Goal: Task Accomplishment & Management: Manage account settings

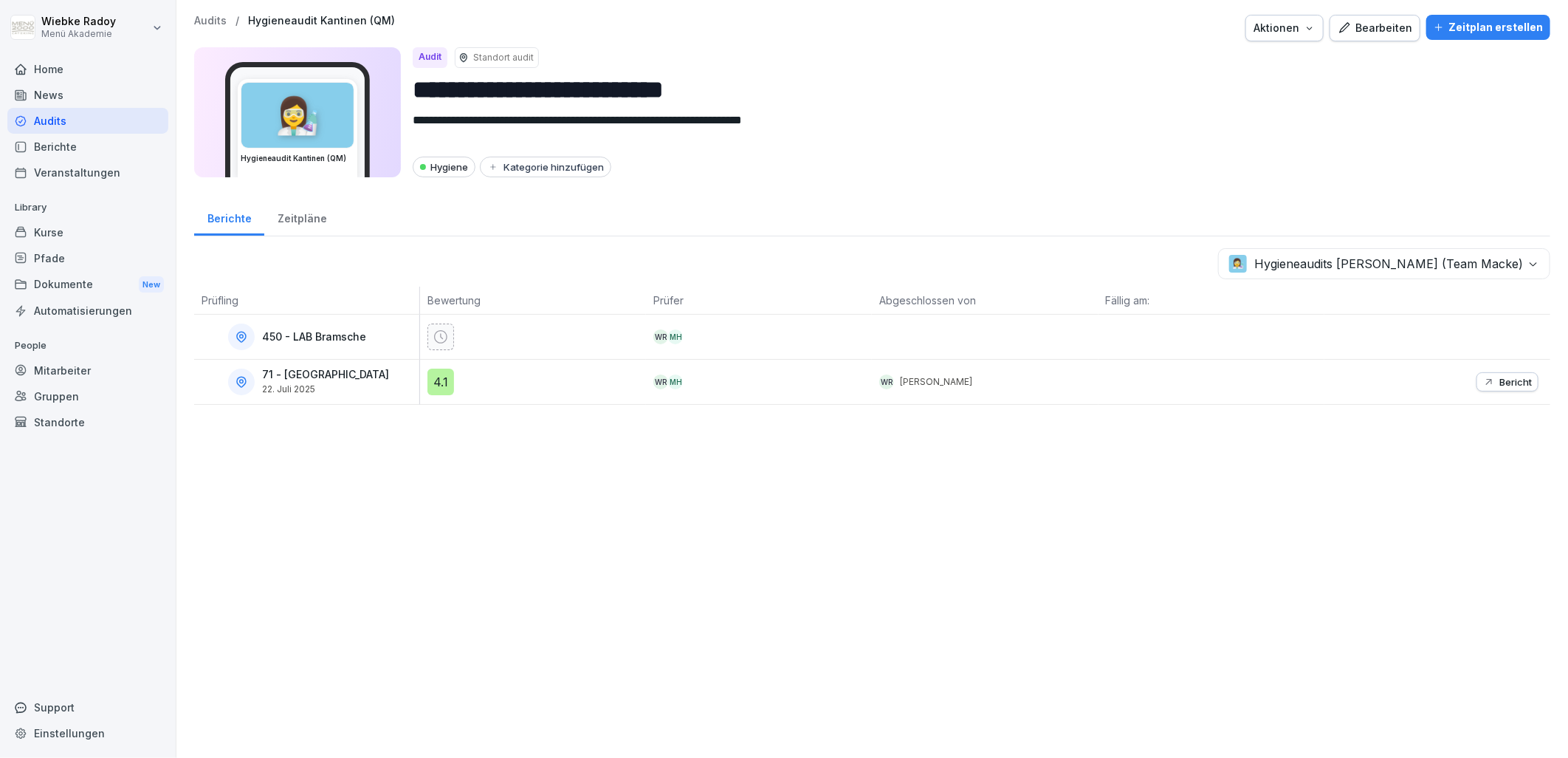
click at [299, 23] on p "Hygieneaudit Kantinen (QM)" at bounding box center [321, 21] width 147 height 13
drag, startPoint x: 108, startPoint y: 123, endPoint x: 129, endPoint y: 144, distance: 29.7
click at [108, 123] on div "Audits" at bounding box center [88, 121] width 161 height 26
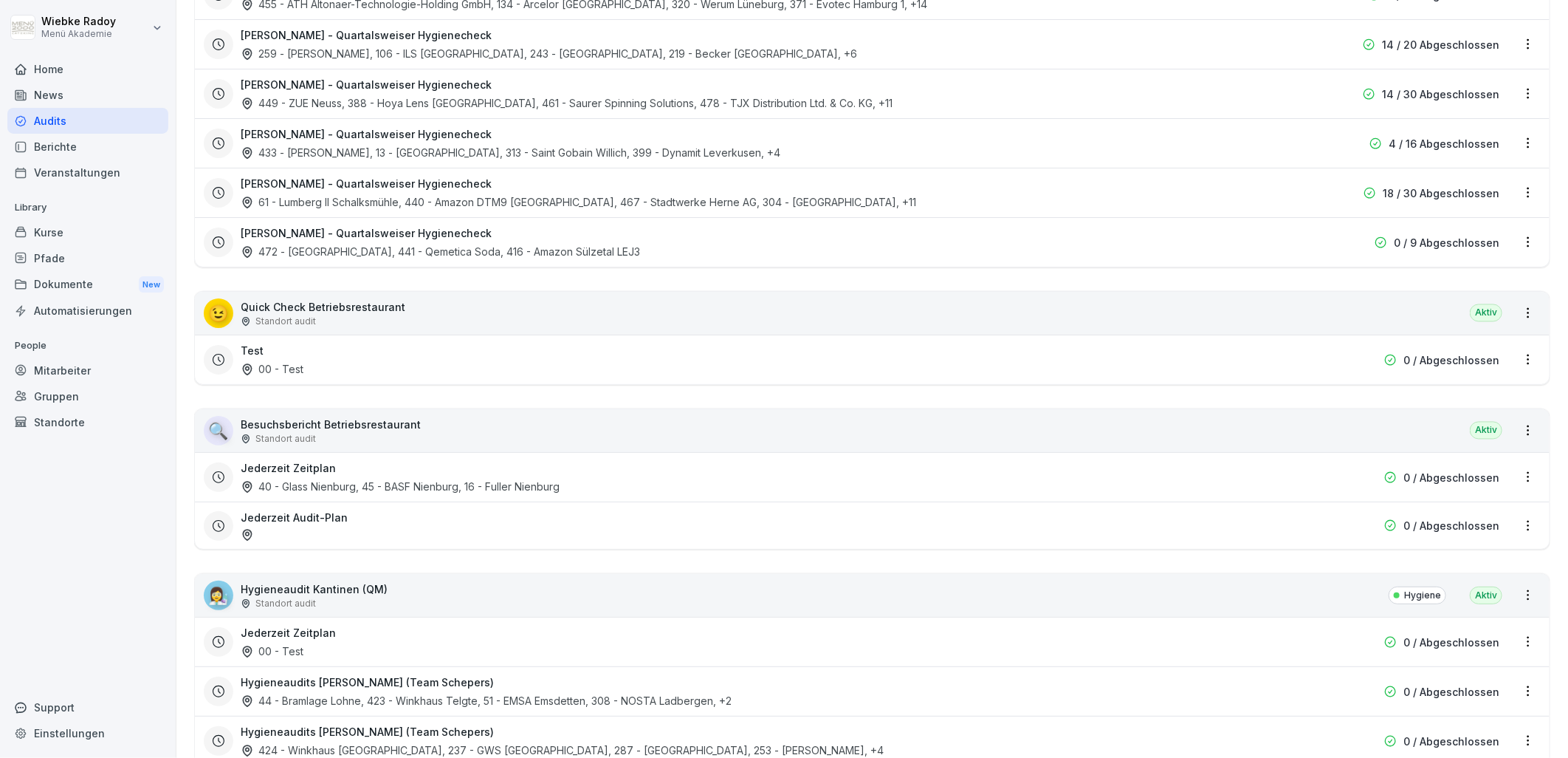
scroll to position [1969, 0]
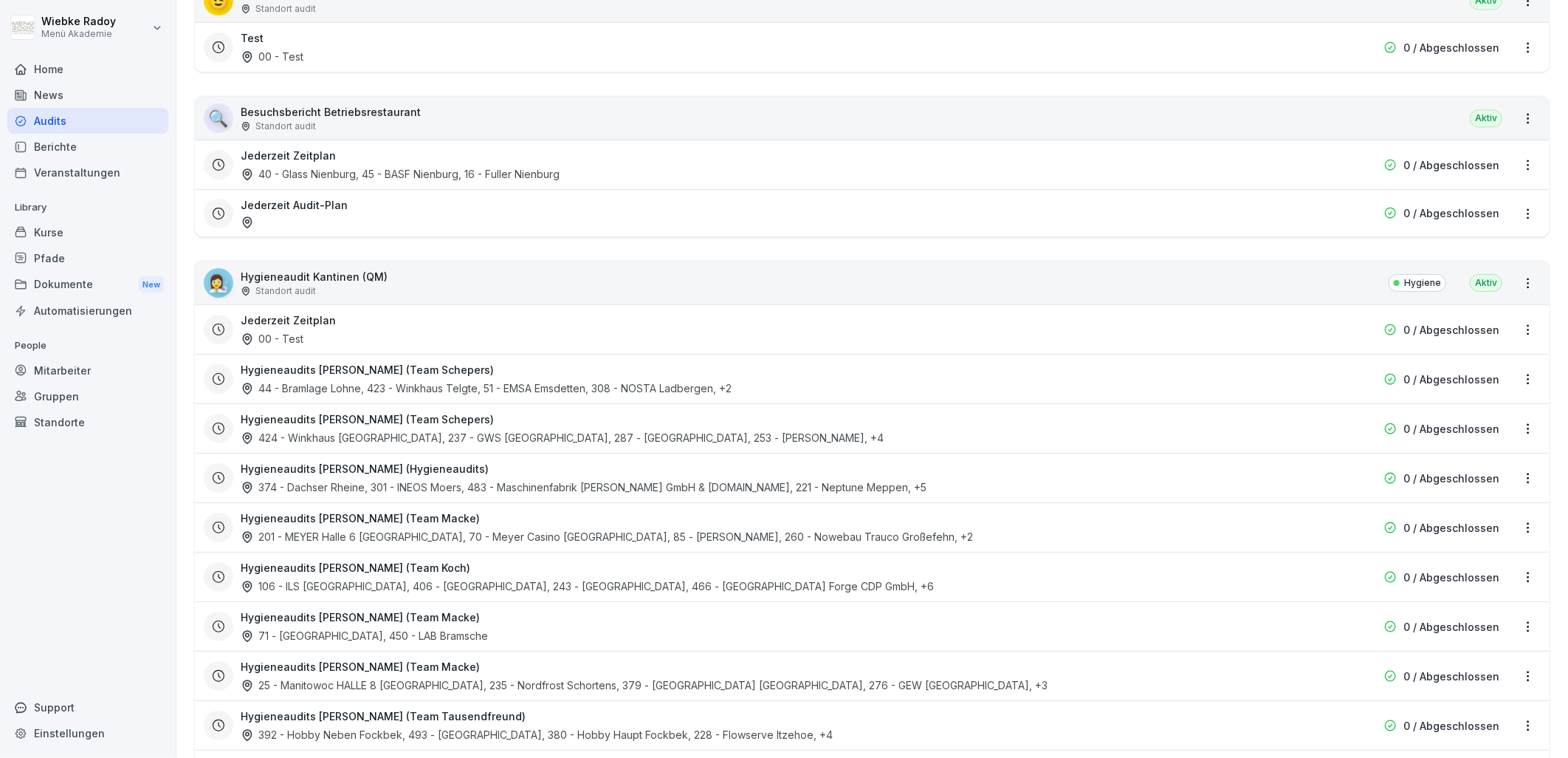
click at [491, 628] on div "Hygieneaudits Sebastian Macke (Team Macke) 71 - Kloster Blankenburg, 450 - LAB …" at bounding box center [778, 626] width 1074 height 34
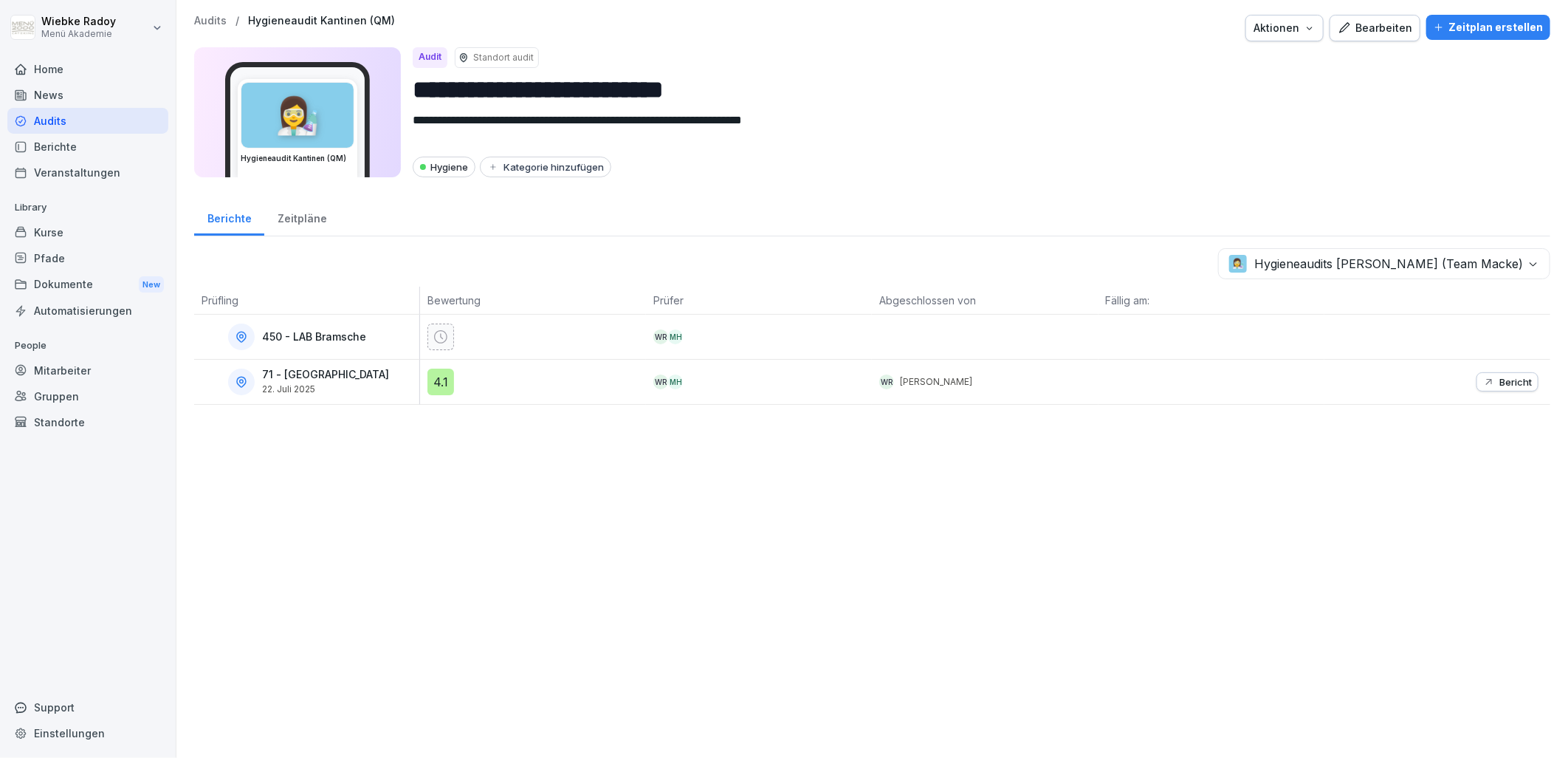
click at [116, 32] on html "**********" at bounding box center [784, 379] width 1568 height 758
click at [29, 23] on html "**********" at bounding box center [784, 379] width 1568 height 758
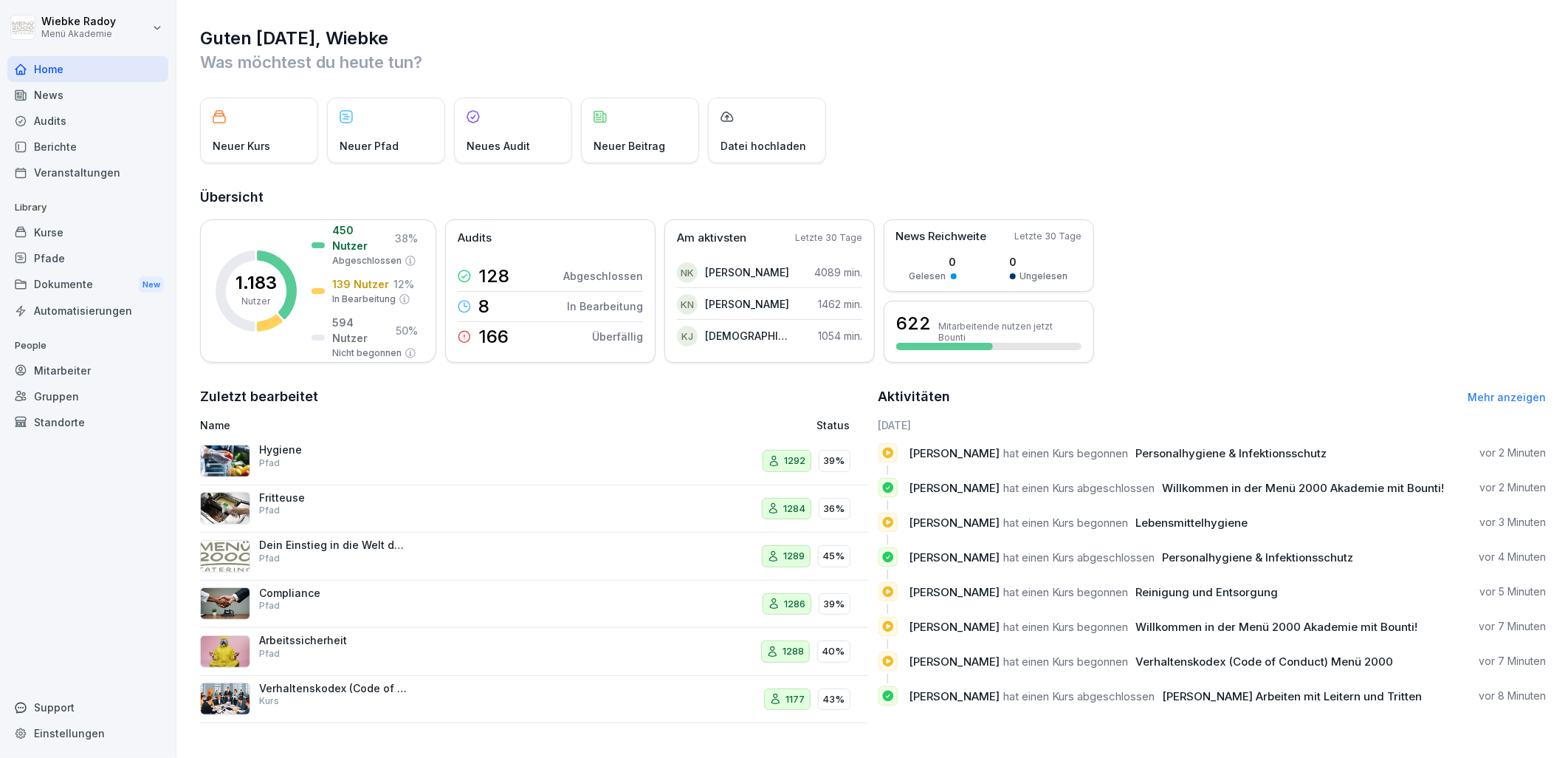
click at [108, 123] on div "Audits" at bounding box center [88, 121] width 161 height 26
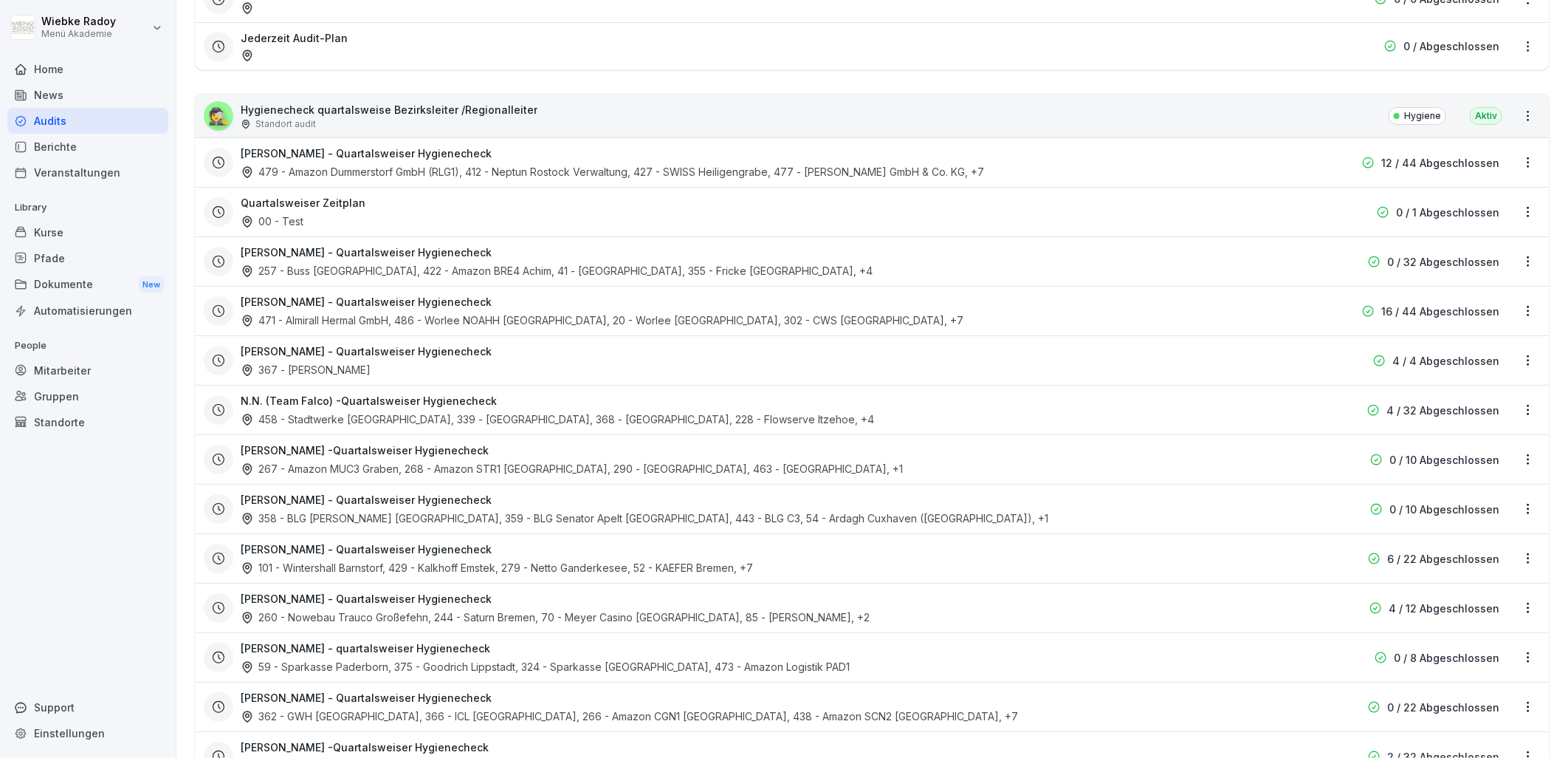
scroll to position [246, 0]
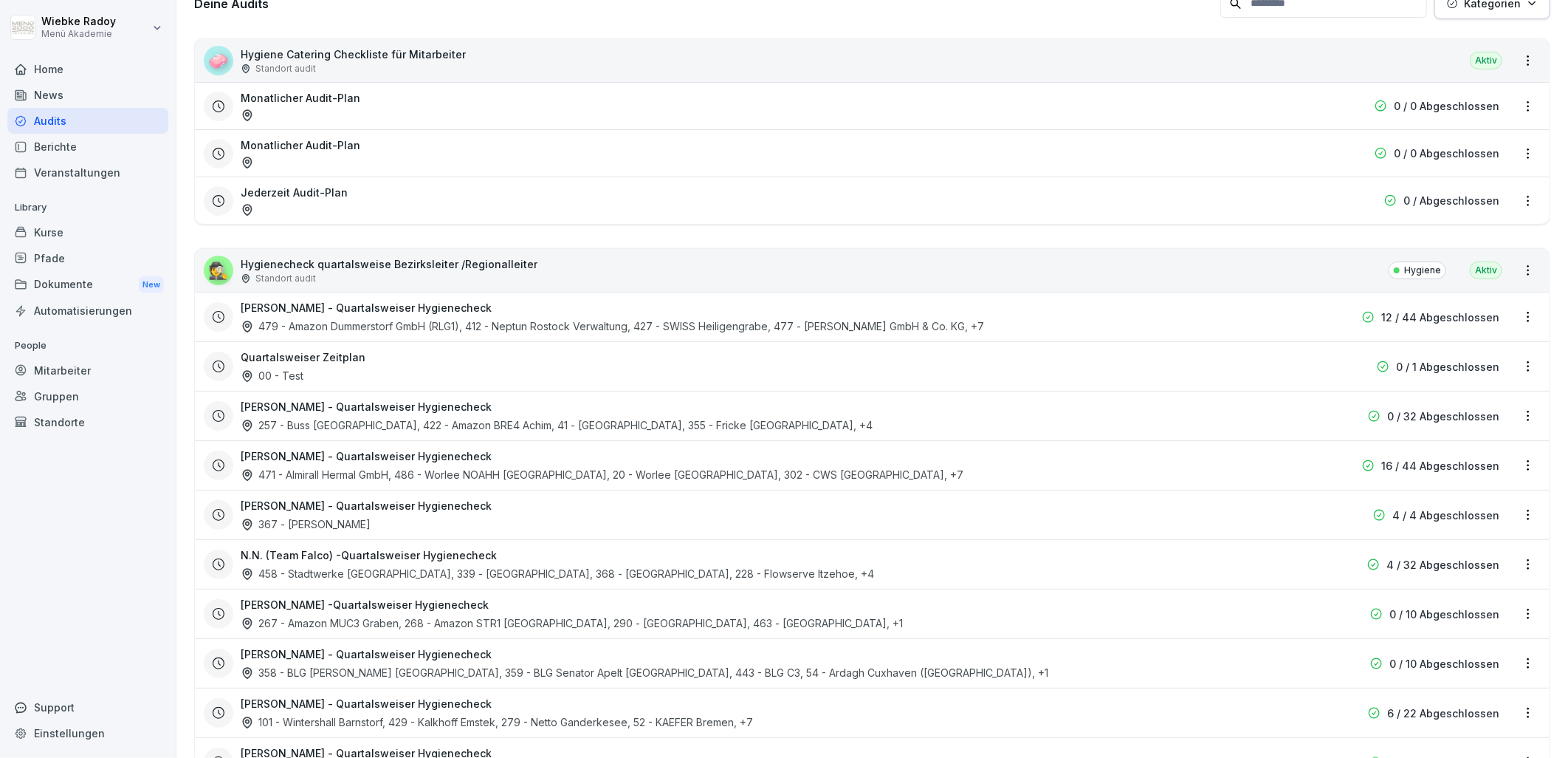
click at [1512, 269] on html "[PERSON_NAME] Menü Akademie Home News Audits Berichte Veranstaltungen Library K…" at bounding box center [784, 379] width 1568 height 758
click at [1076, 269] on html "[PERSON_NAME] Menü Akademie Home News Audits Berichte Veranstaltungen Library K…" at bounding box center [784, 379] width 1568 height 758
click at [1521, 266] on html "[PERSON_NAME] Menü Akademie Home News Audits Berichte Veranstaltungen Library K…" at bounding box center [784, 379] width 1568 height 758
click at [0, 0] on link "Zeitplan erstellen" at bounding box center [0, 0] width 0 height 0
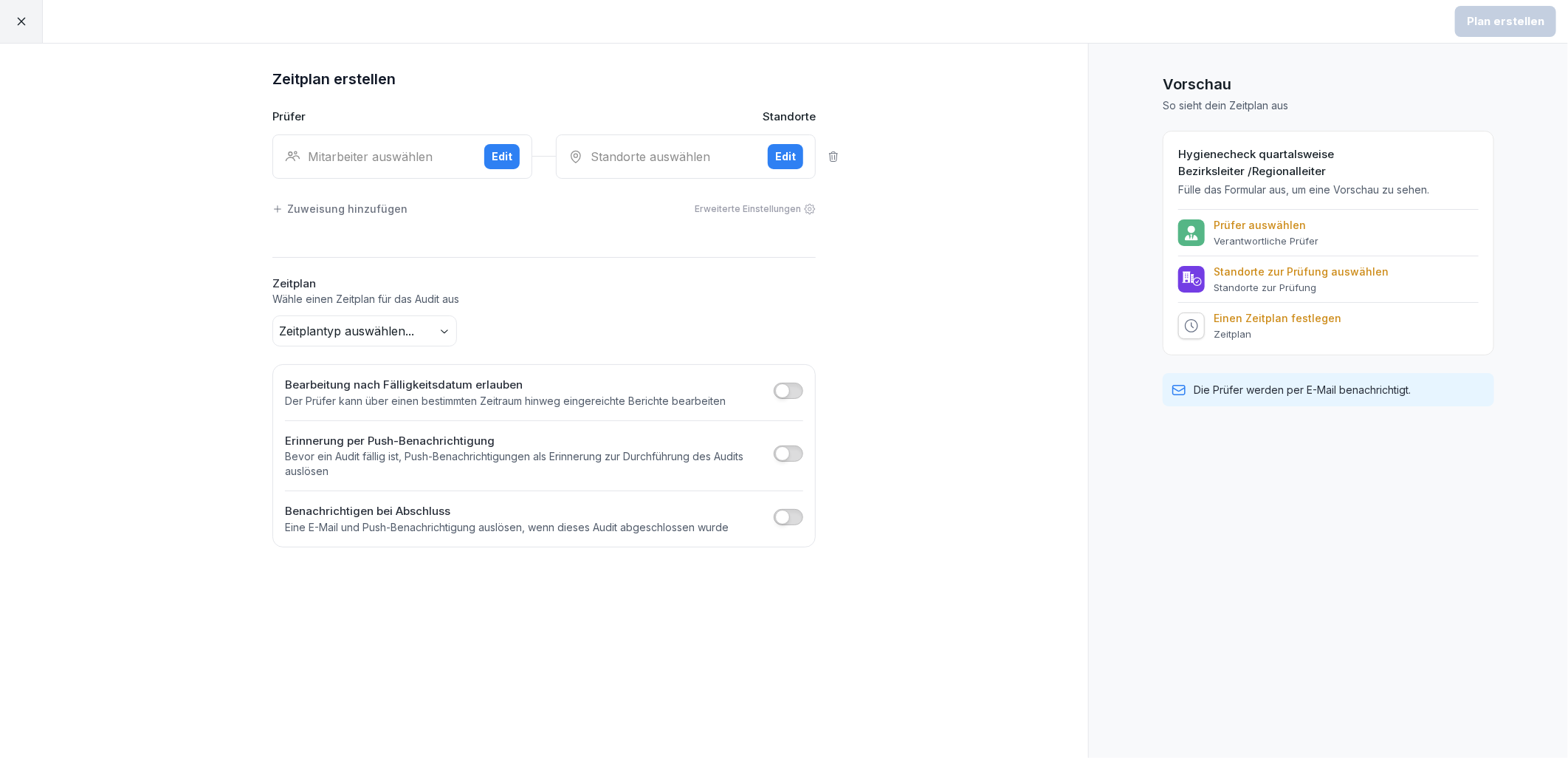
click at [778, 159] on div "Edit" at bounding box center [785, 156] width 20 height 16
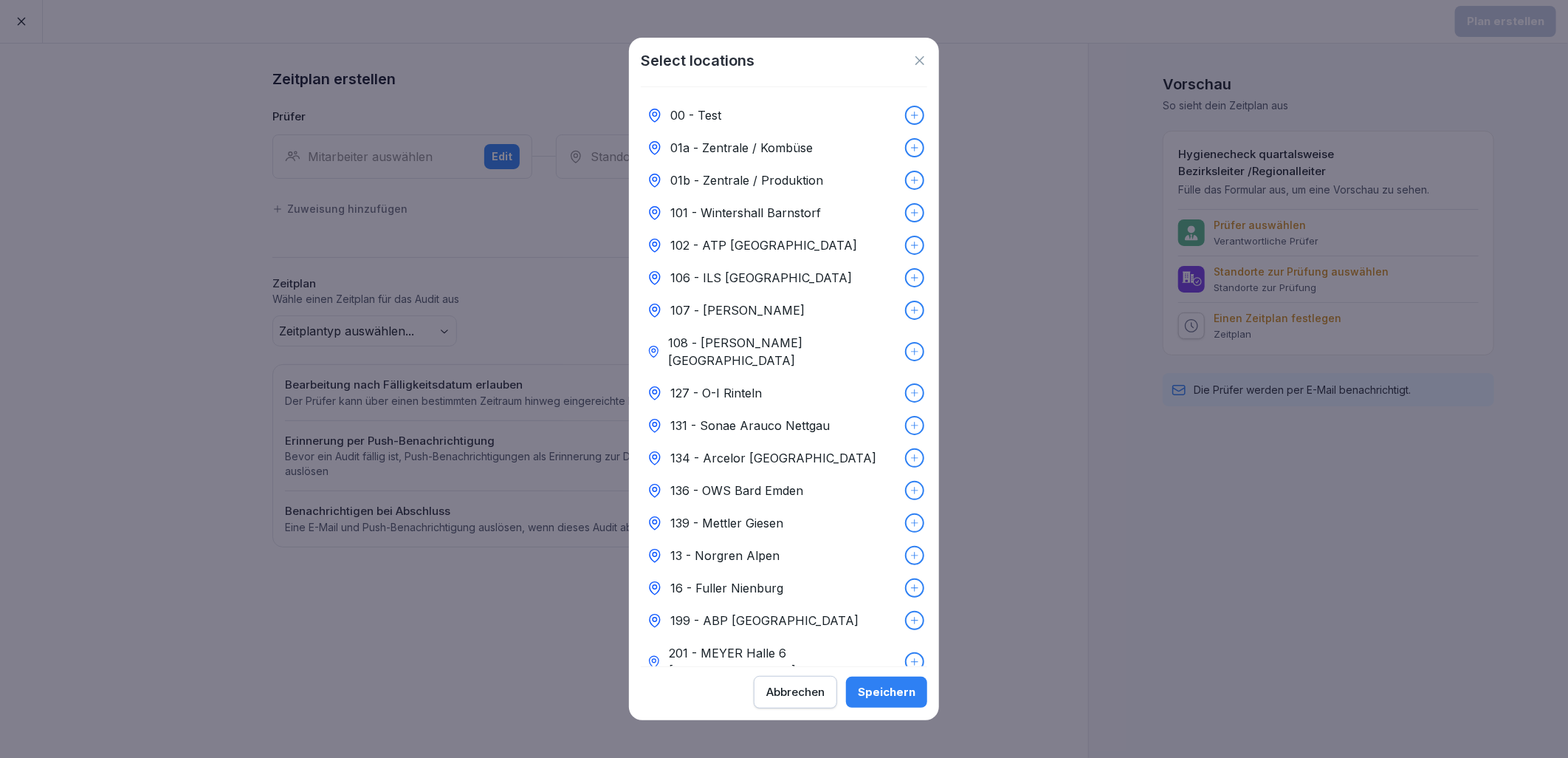
click at [827, 697] on button "Abbrechen" at bounding box center [796, 691] width 83 height 33
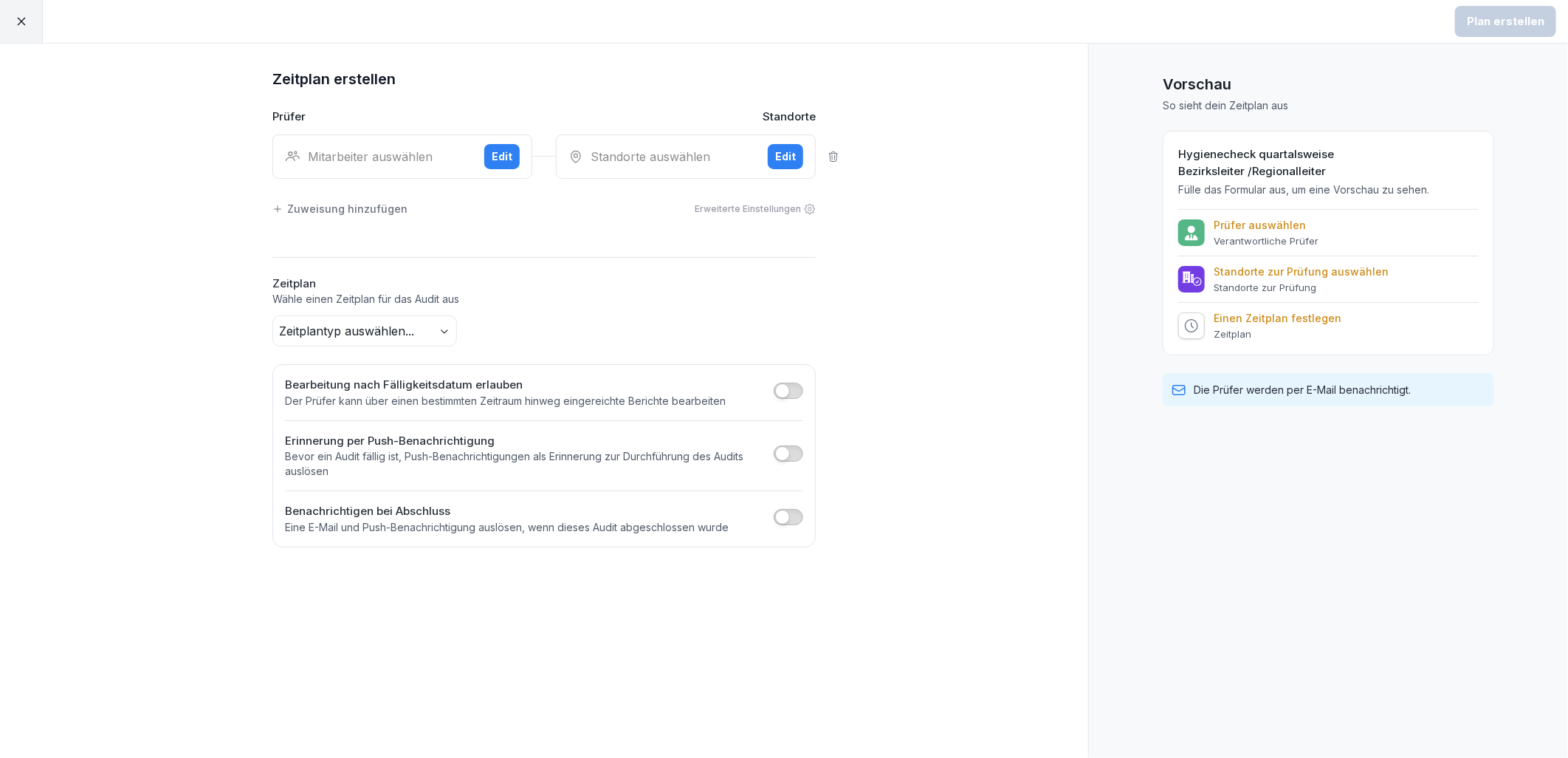
click at [442, 332] on body "Plan erstellen Zeitplan erstellen Prüfer Standorte Mitarbeiter auswählen Edit S…" at bounding box center [784, 379] width 1568 height 758
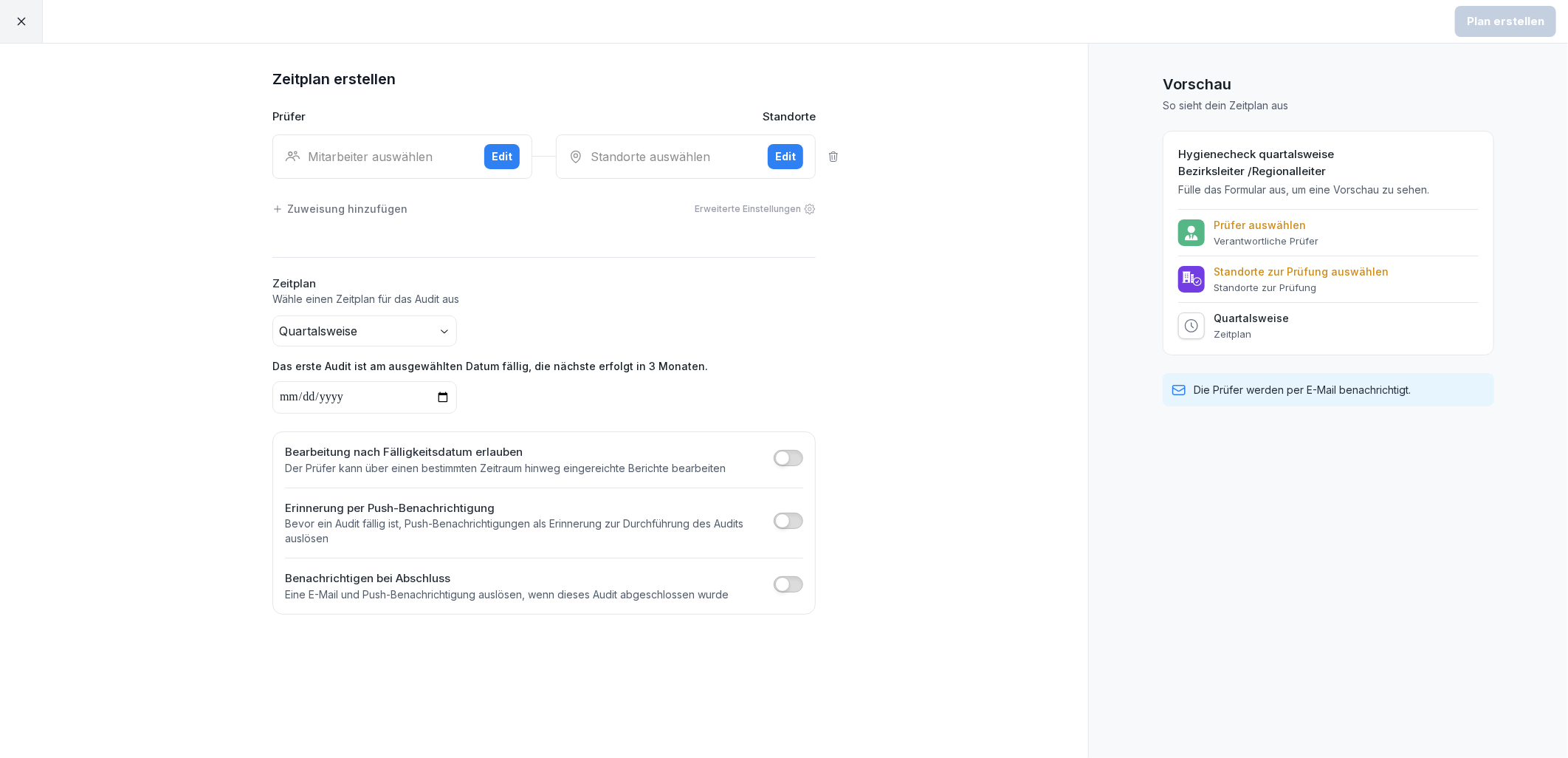
click at [440, 393] on input "date" at bounding box center [365, 397] width 185 height 33
click at [781, 349] on div "Quartalsweise Das erste Audit ist am ausgewählten Datum fällig, die nächste erf…" at bounding box center [544, 365] width 543 height 98
click at [785, 456] on span "button" at bounding box center [783, 458] width 15 height 15
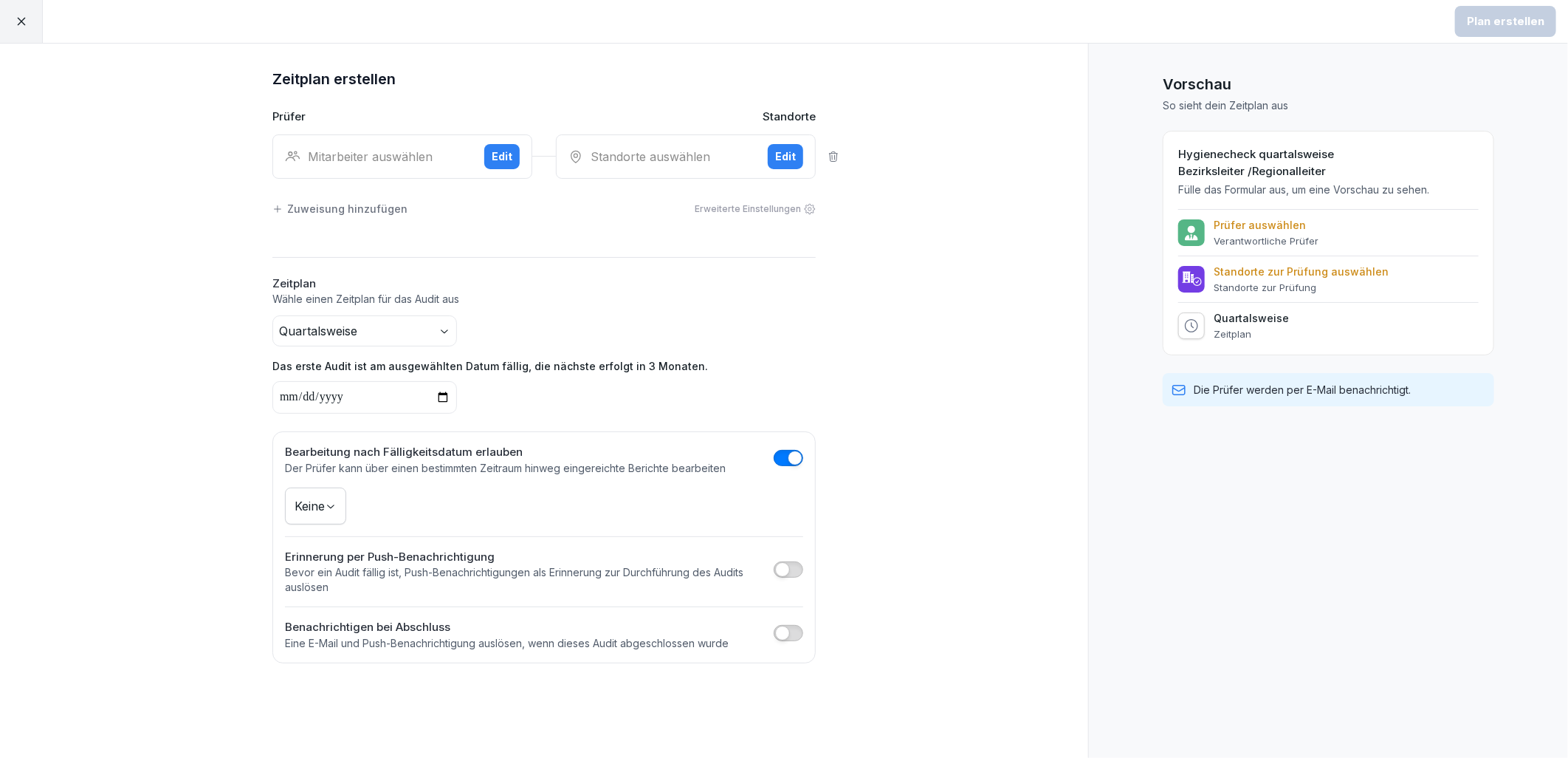
click at [334, 508] on body "Plan erstellen Zeitplan erstellen Prüfer Standorte Mitarbeiter auswählen Edit S…" at bounding box center [784, 379] width 1568 height 758
click at [786, 629] on span "button" at bounding box center [783, 633] width 15 height 15
click at [24, 30] on div at bounding box center [21, 21] width 43 height 43
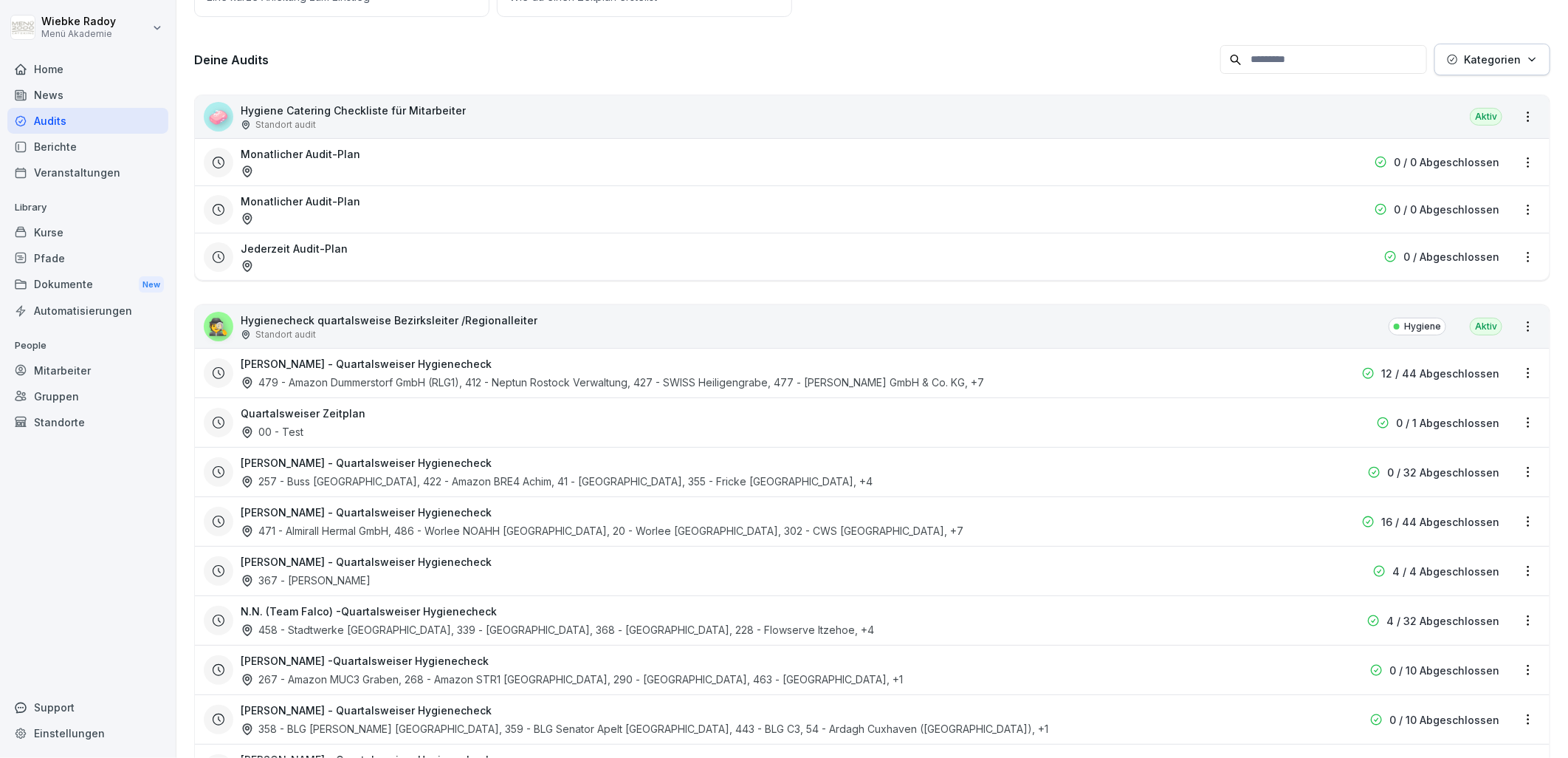
scroll to position [246, 0]
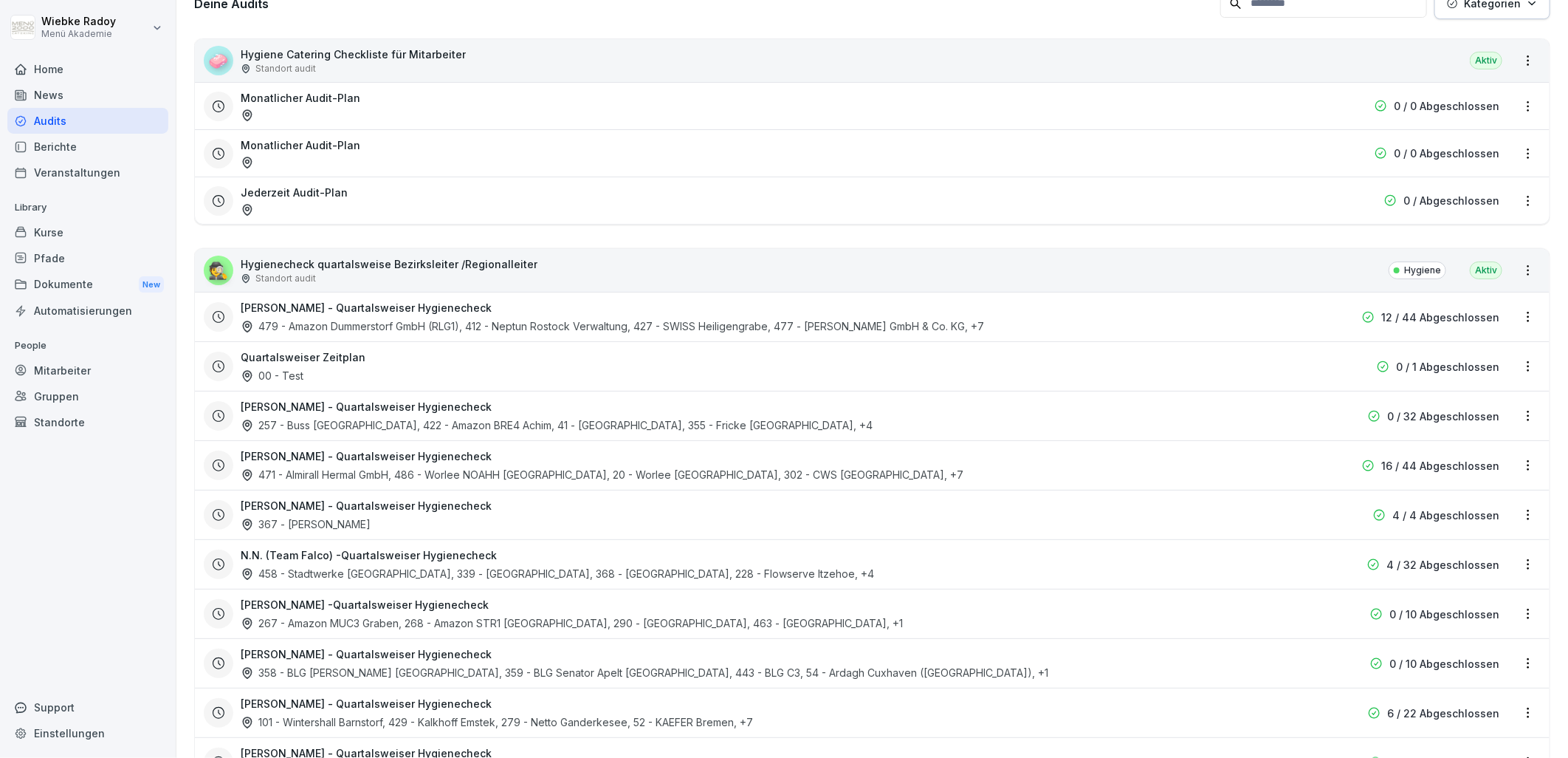
click at [1517, 572] on html "[PERSON_NAME] Menü Akademie Home News Audits Berichte Veranstaltungen Library K…" at bounding box center [784, 379] width 1568 height 758
click at [0, 0] on link "Zeitplan bearbeiten" at bounding box center [0, 0] width 0 height 0
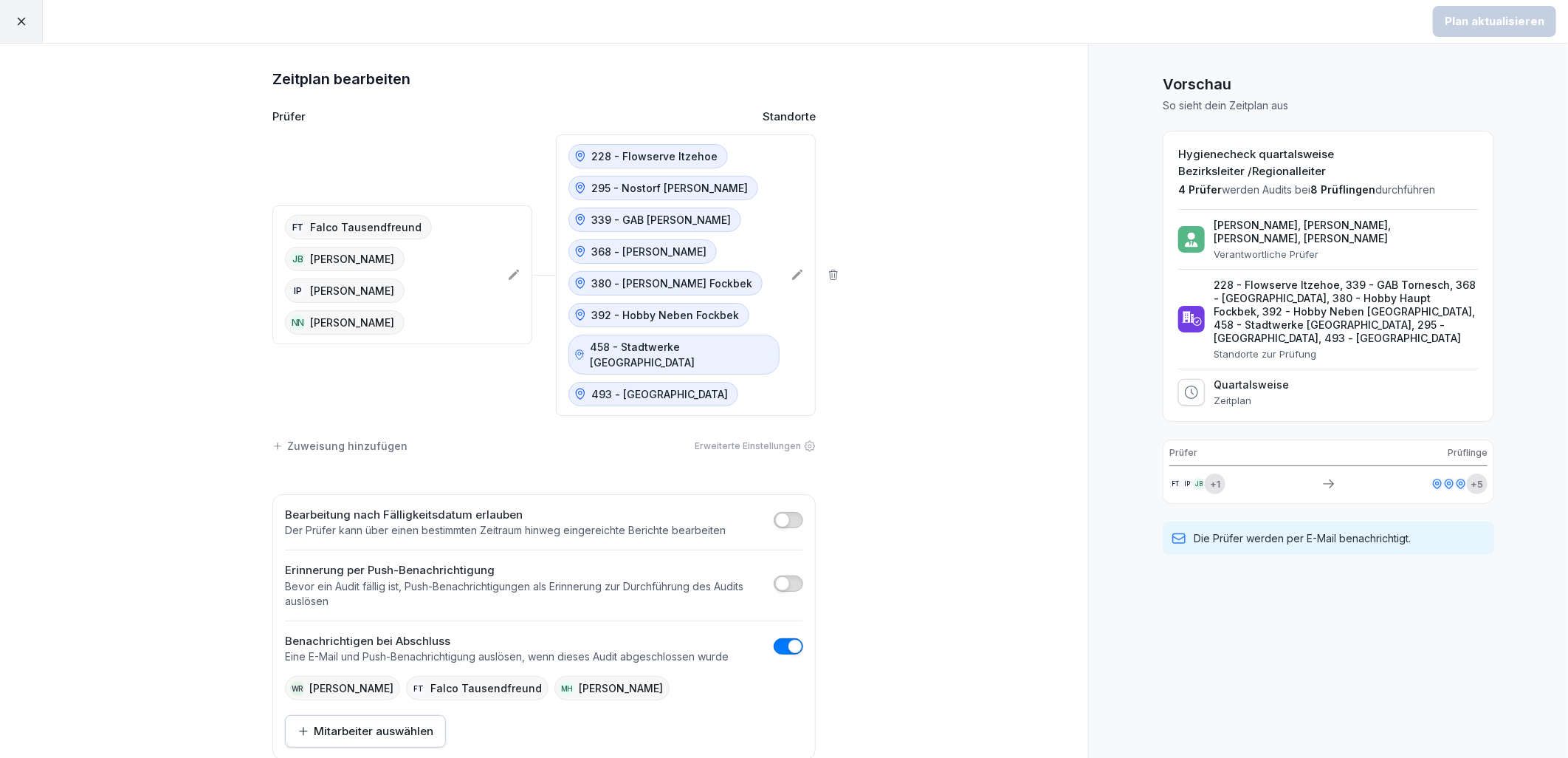
click at [791, 269] on icon at bounding box center [797, 275] width 12 height 12
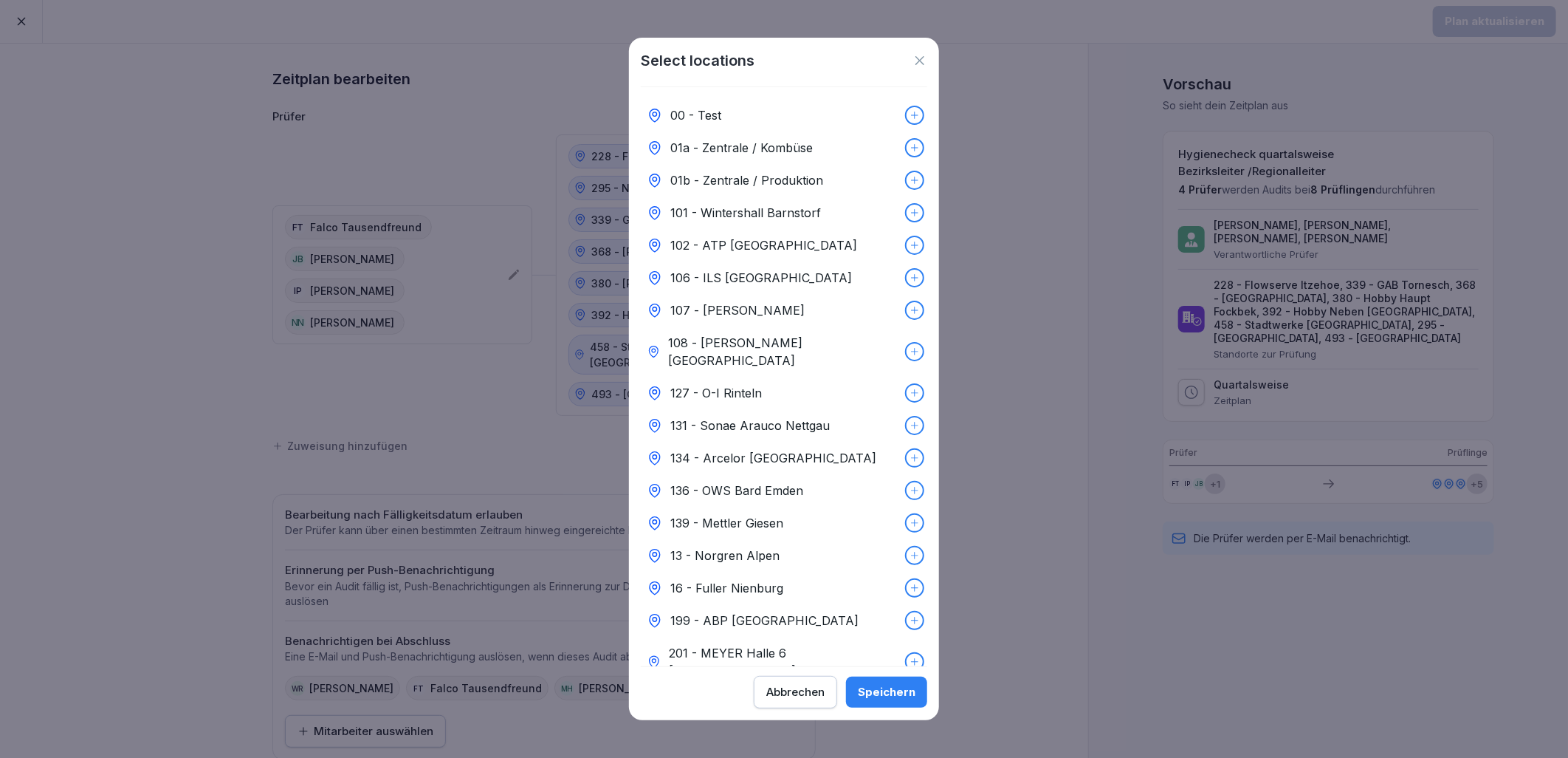
click at [746, 384] on p "127 - O-I Rinteln" at bounding box center [716, 393] width 92 height 17
click at [803, 691] on div "Abbrechen" at bounding box center [795, 691] width 58 height 16
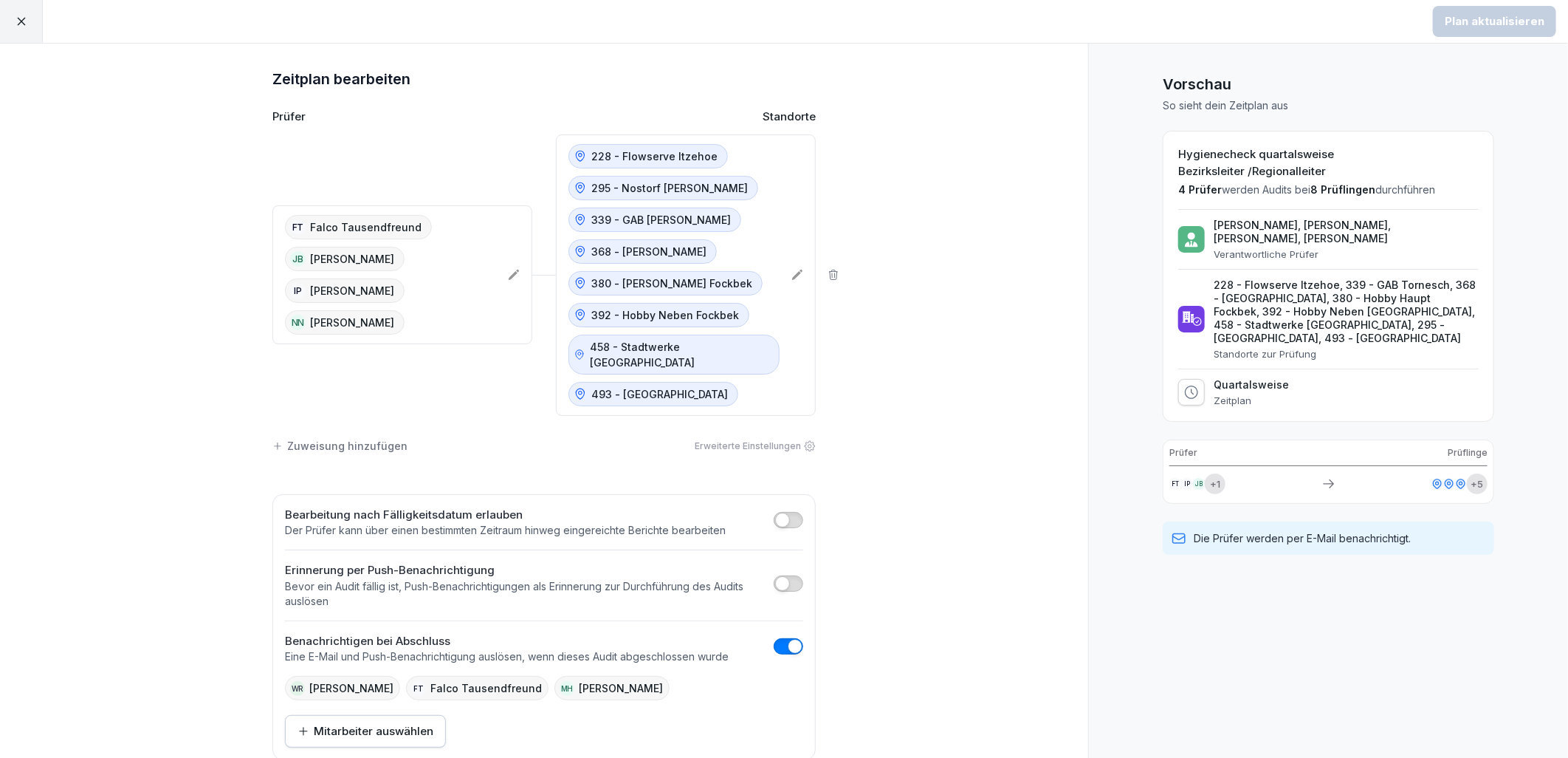
click at [786, 511] on button "button" at bounding box center [788, 519] width 29 height 16
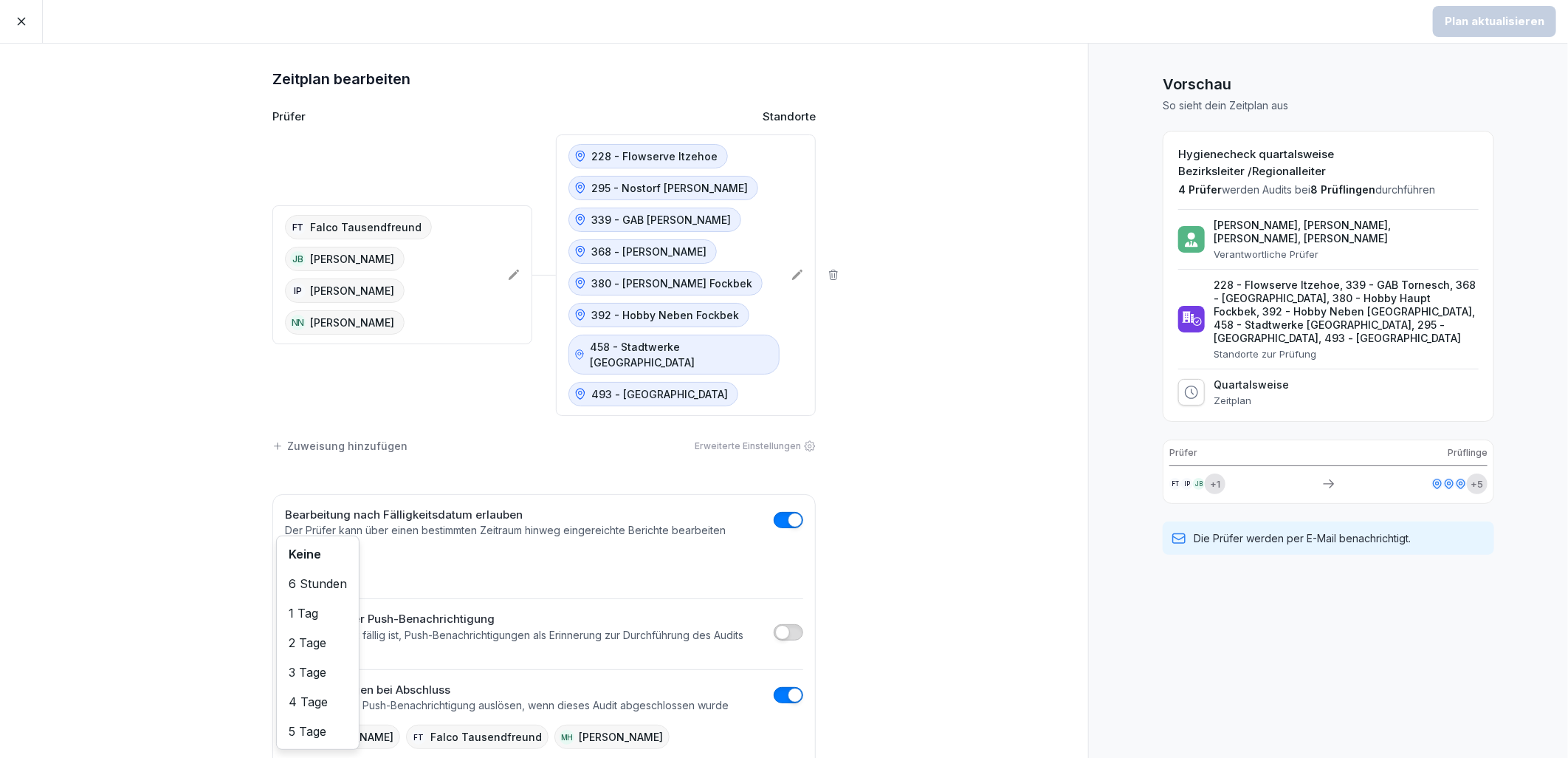
click at [340, 546] on body "Plan aktualisieren Zeitplan bearbeiten Prüfer Standorte FT [PERSON_NAME] JB [PE…" at bounding box center [784, 379] width 1568 height 758
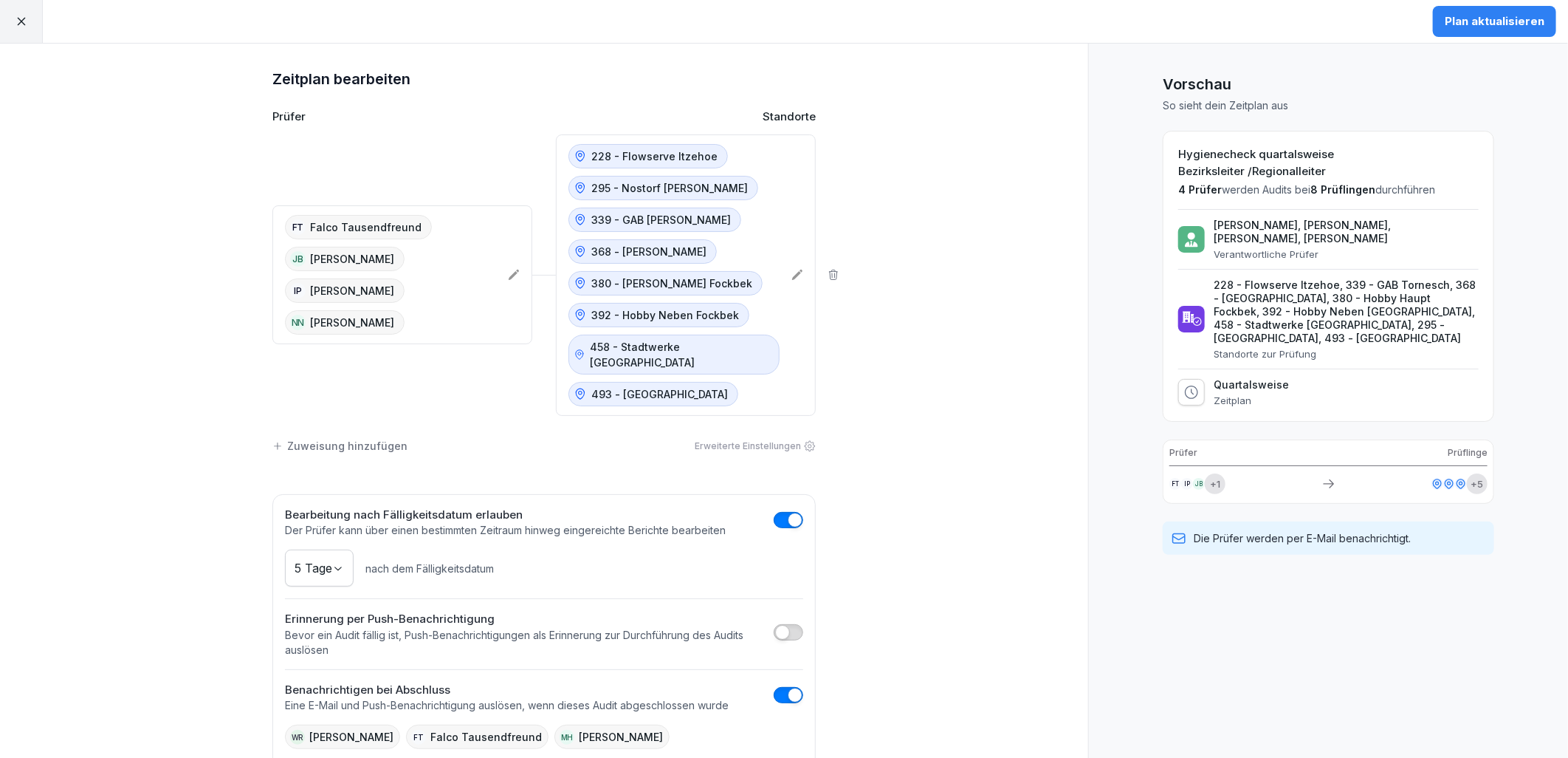
click at [852, 632] on div "Zeitplan bearbeiten Prüfer Standorte FT [PERSON_NAME] JB [PERSON_NAME] IP [PERS…" at bounding box center [544, 438] width 1088 height 789
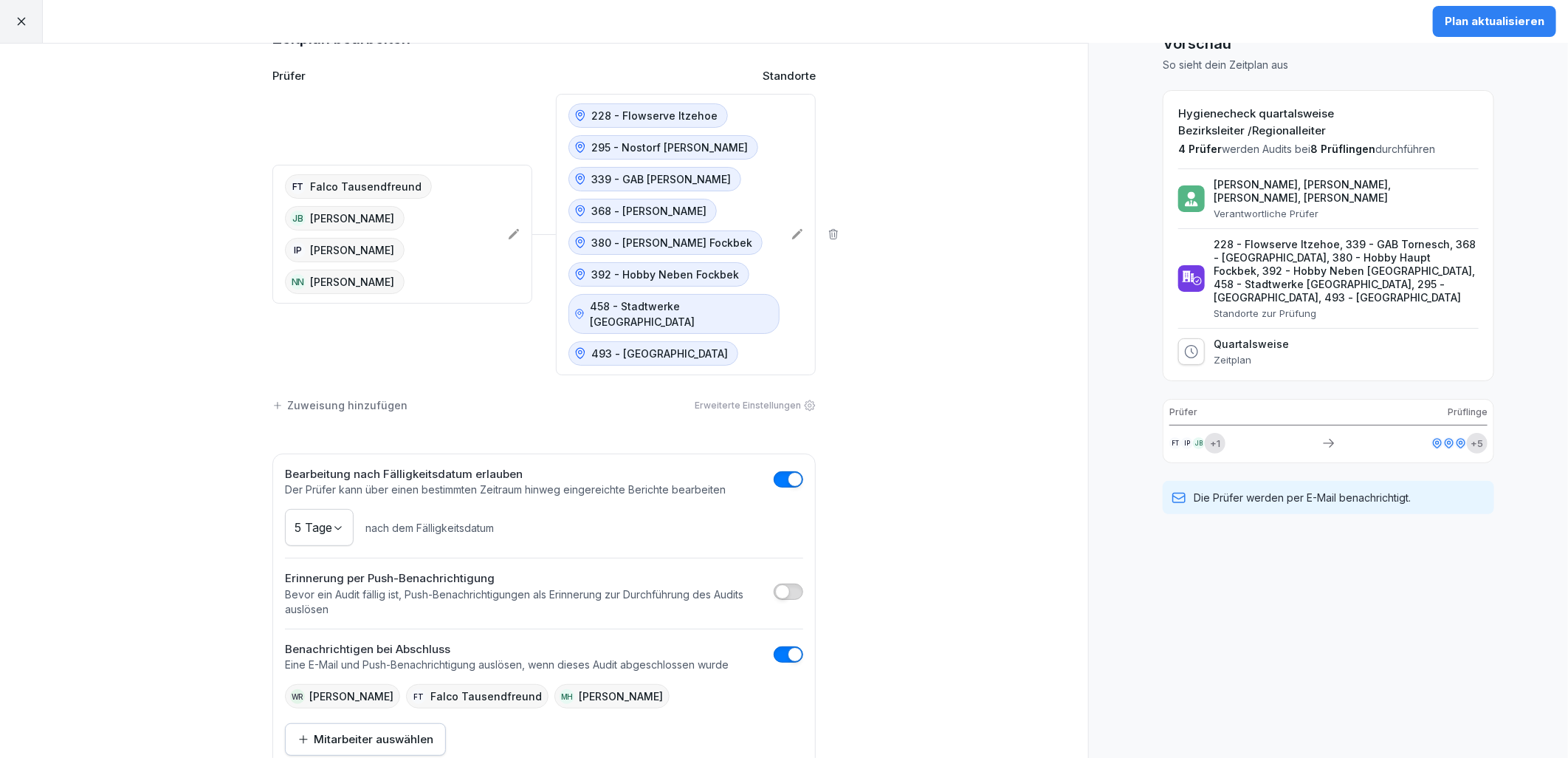
scroll to position [61, 0]
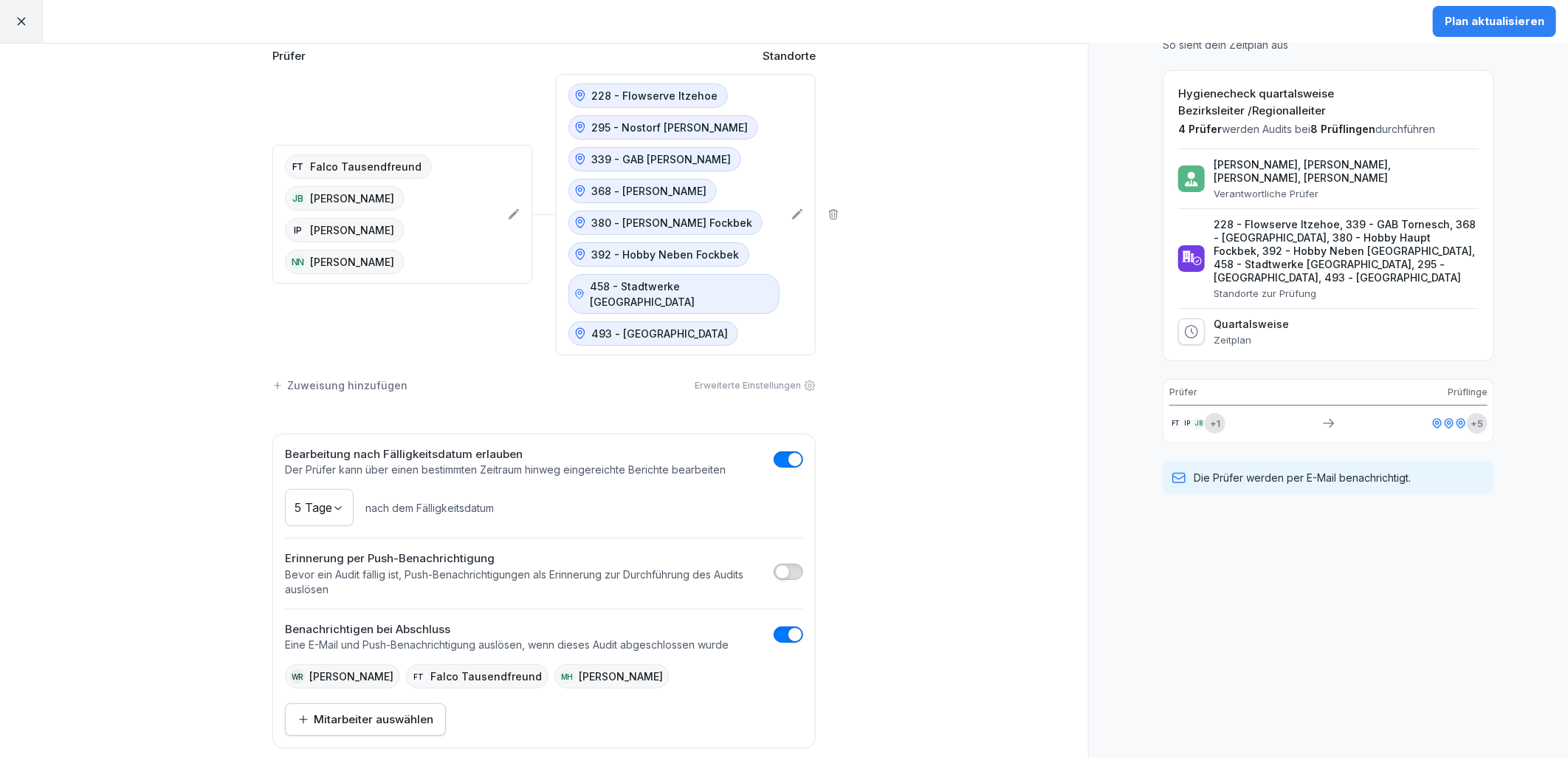
click at [1507, 8] on button "Plan aktualisieren" at bounding box center [1495, 21] width 123 height 31
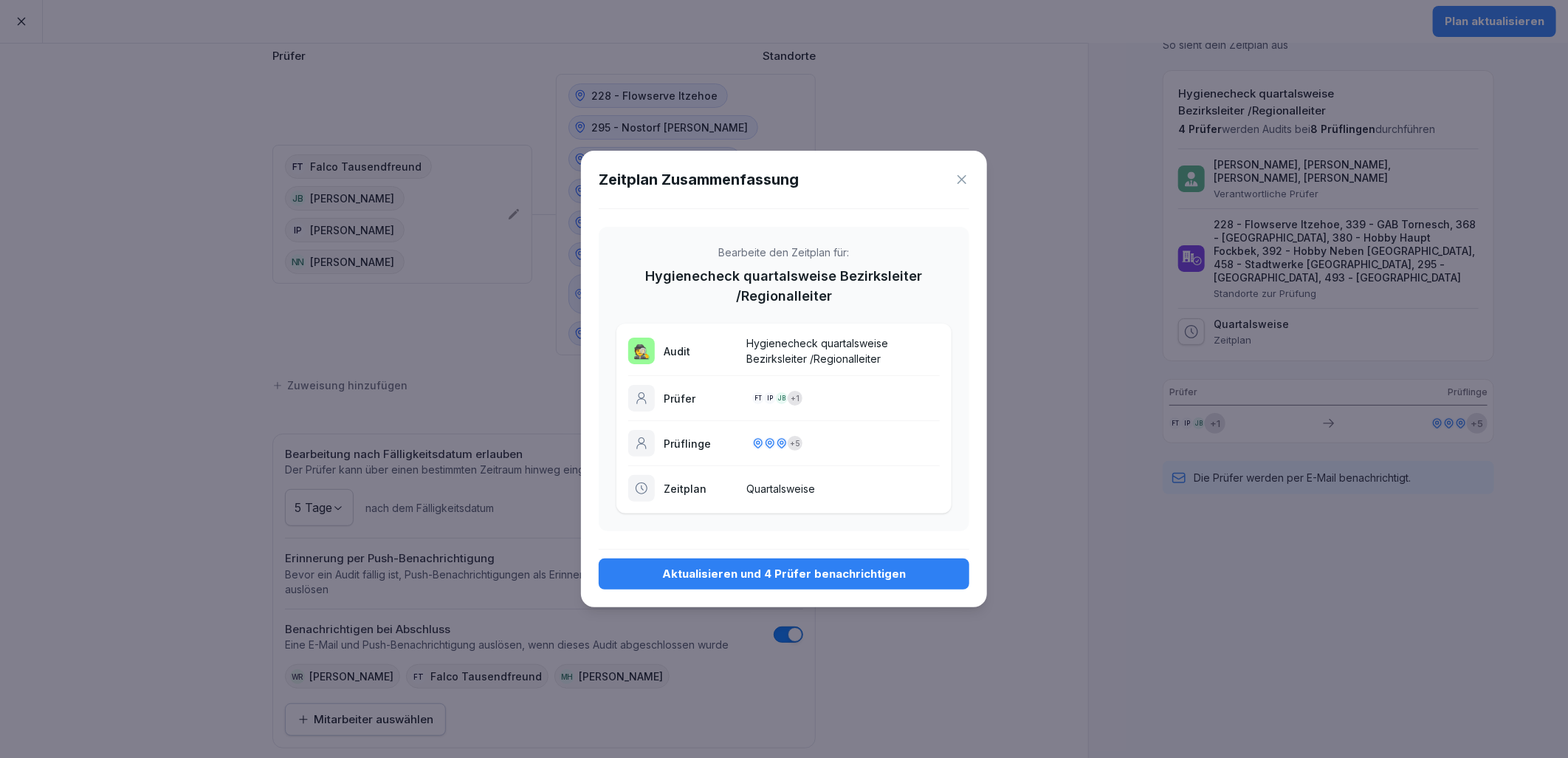
drag, startPoint x: 838, startPoint y: 574, endPoint x: 1074, endPoint y: 663, distance: 252.2
click at [843, 576] on div "Aktualisieren und 4 Prüfer benachrichtigen" at bounding box center [784, 573] width 347 height 16
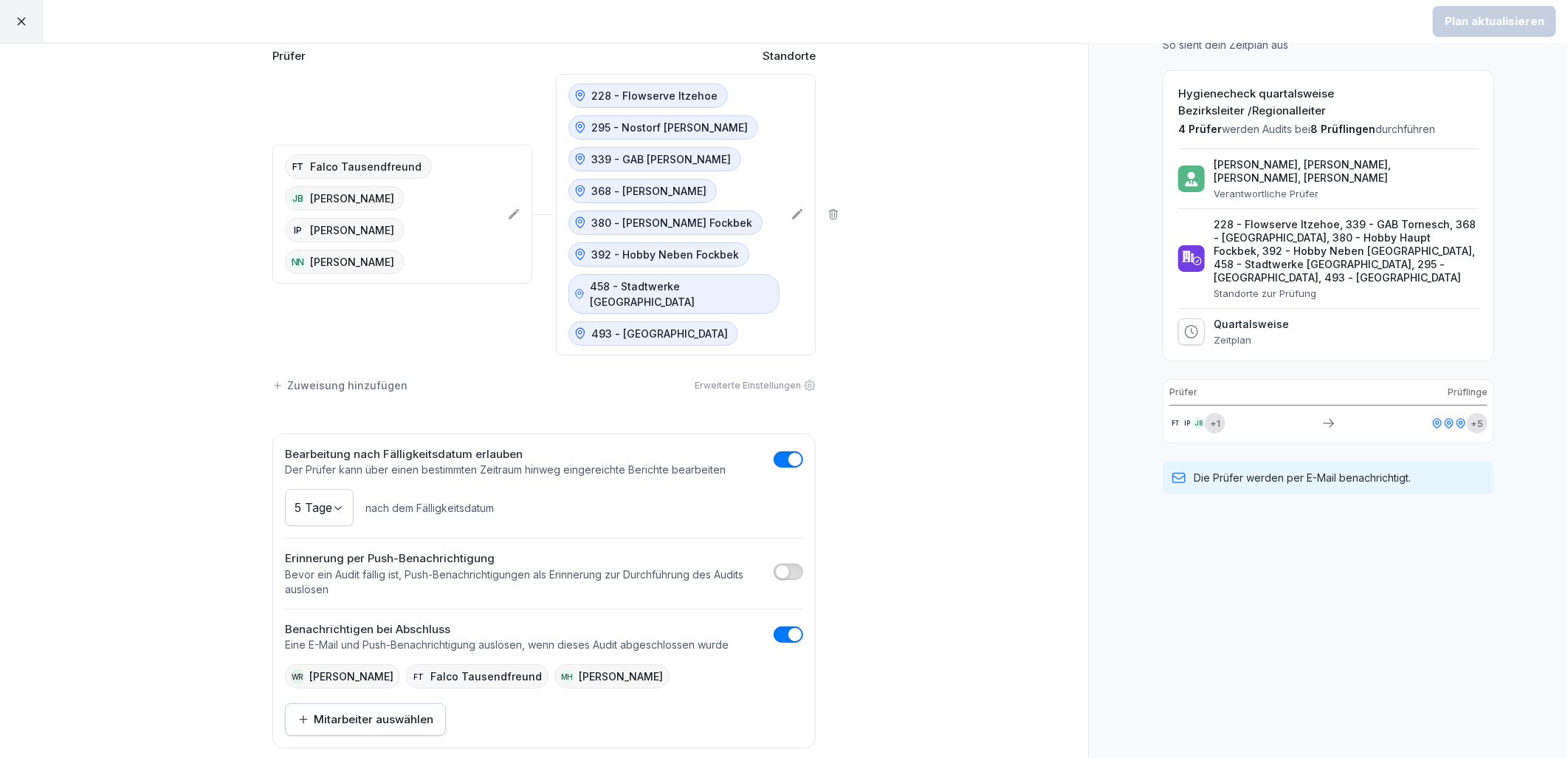
click at [26, 20] on icon at bounding box center [22, 22] width 14 height 14
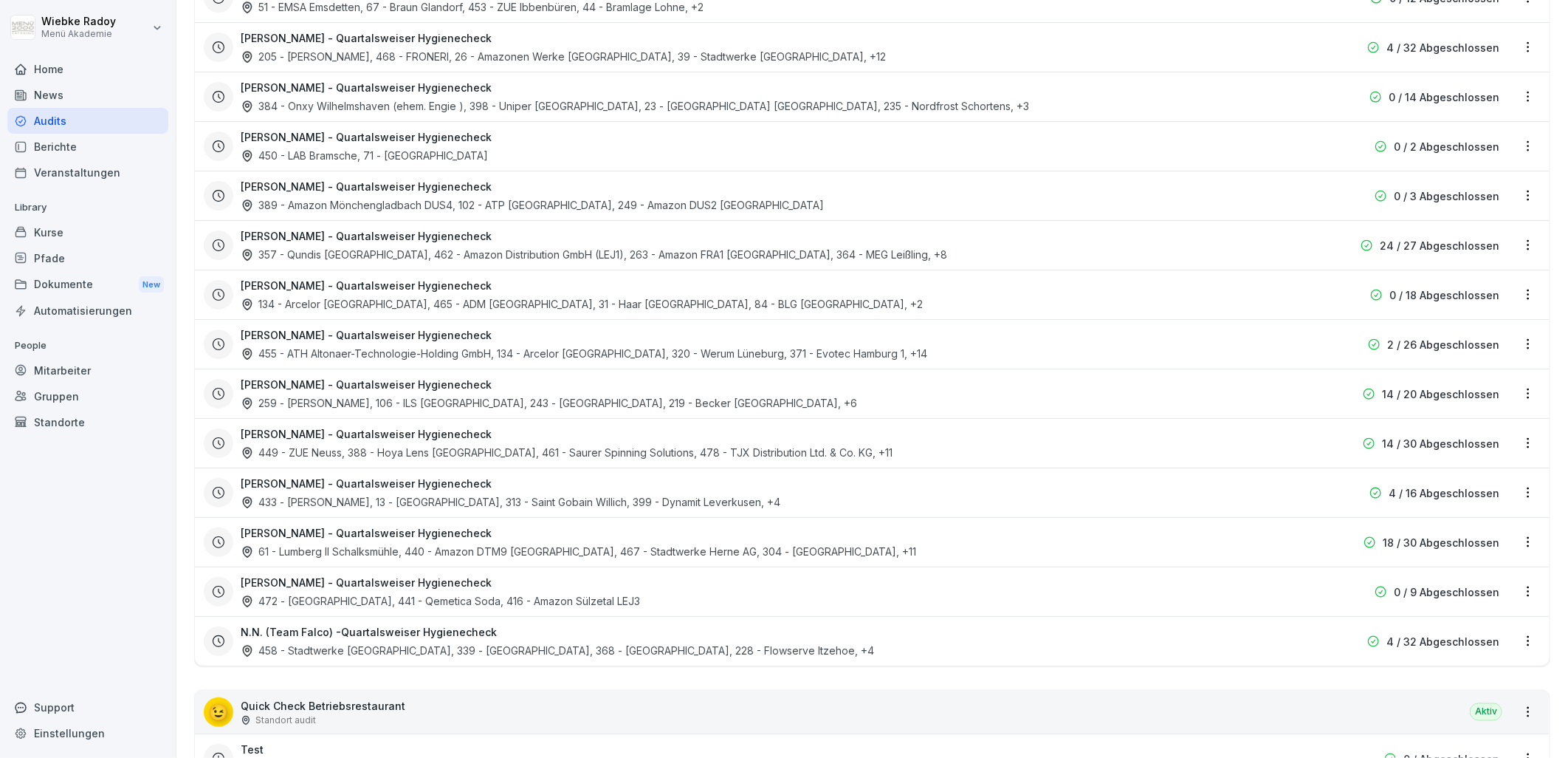
scroll to position [1394, 0]
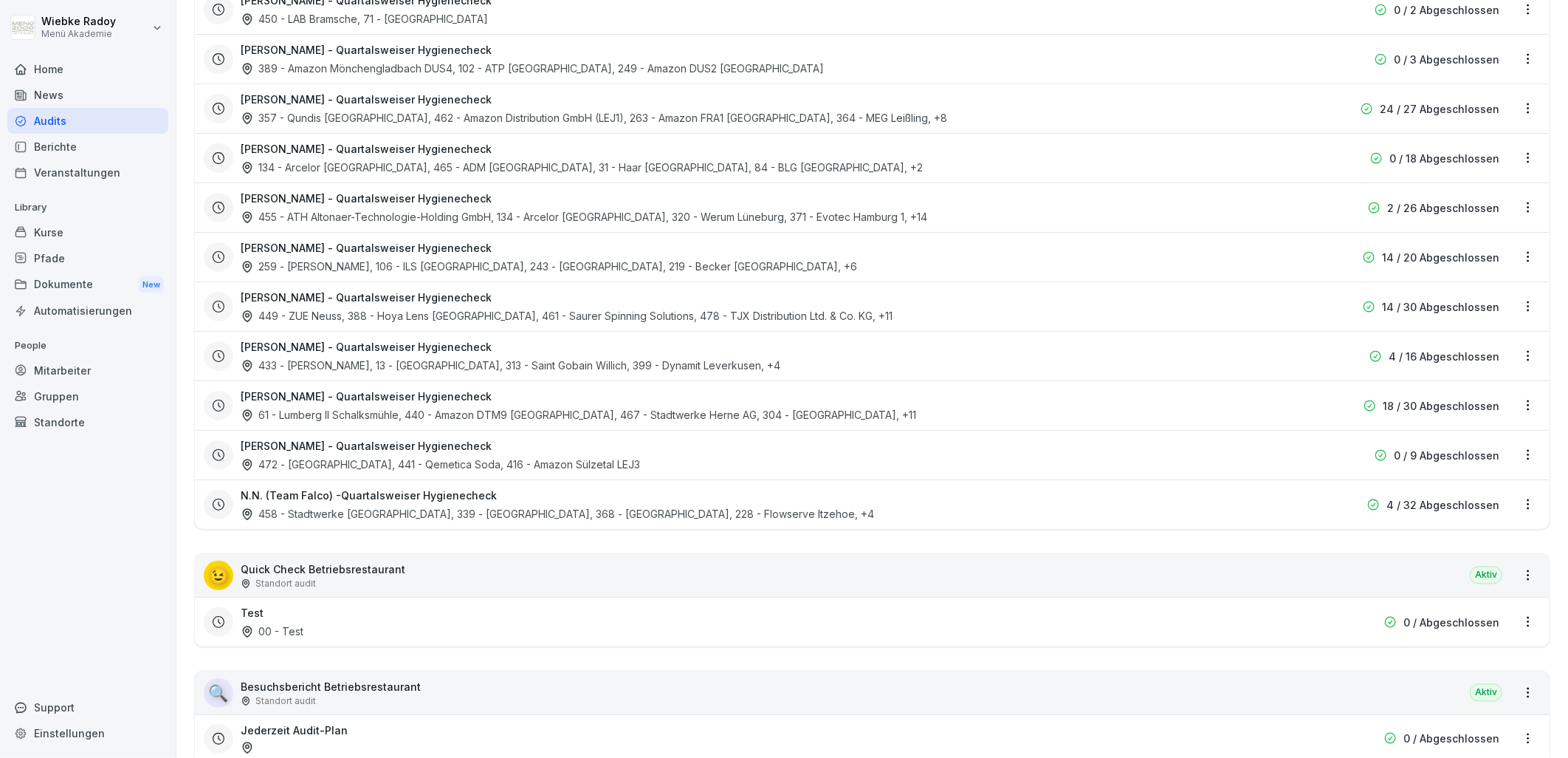
click at [1511, 511] on html "[PERSON_NAME] Menü Akademie Home News Audits Berichte Veranstaltungen Library K…" at bounding box center [784, 379] width 1568 height 758
click at [0, 0] on link "Zeitplan bearbeiten" at bounding box center [0, 0] width 0 height 0
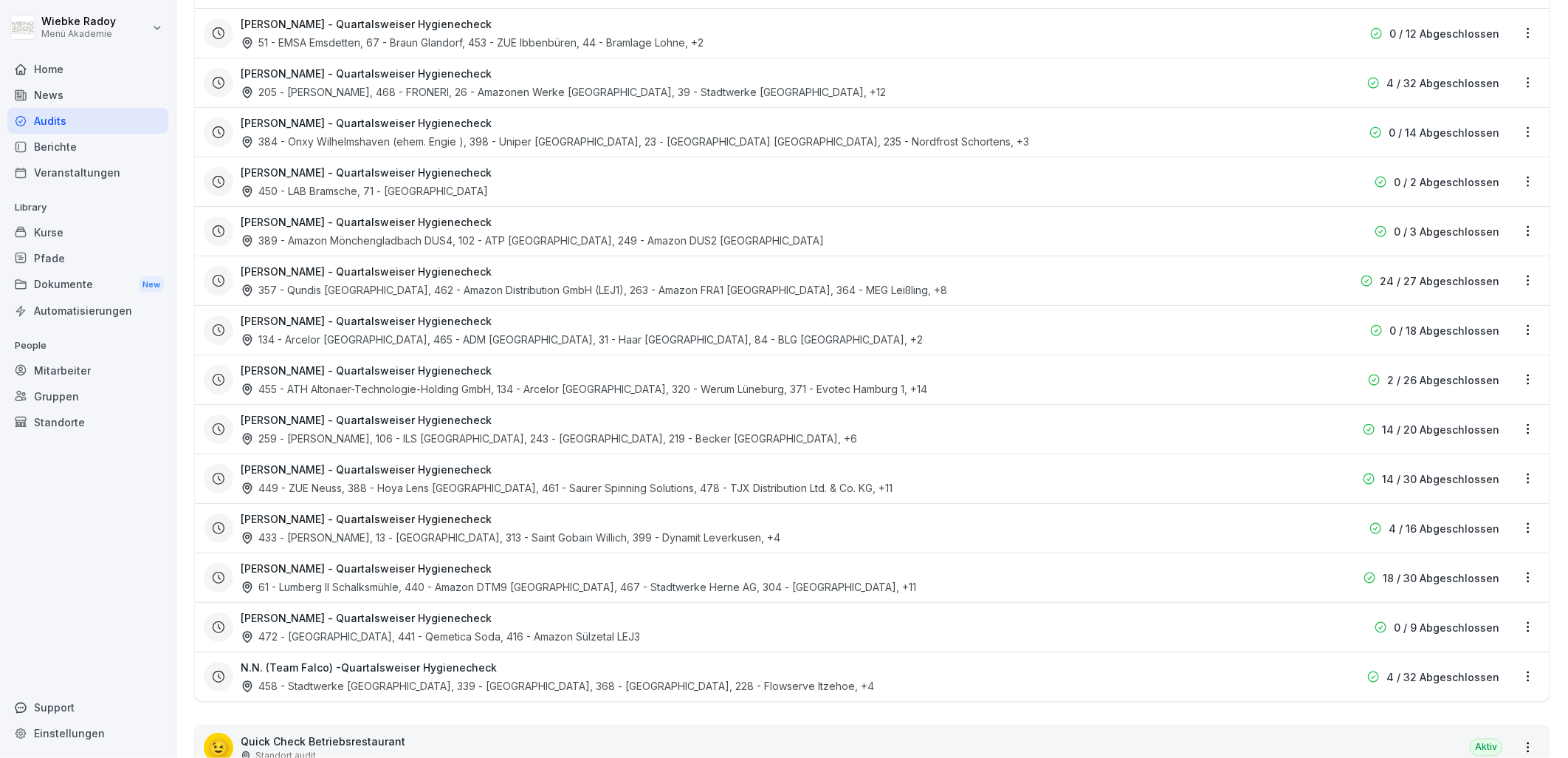
scroll to position [1313, 0]
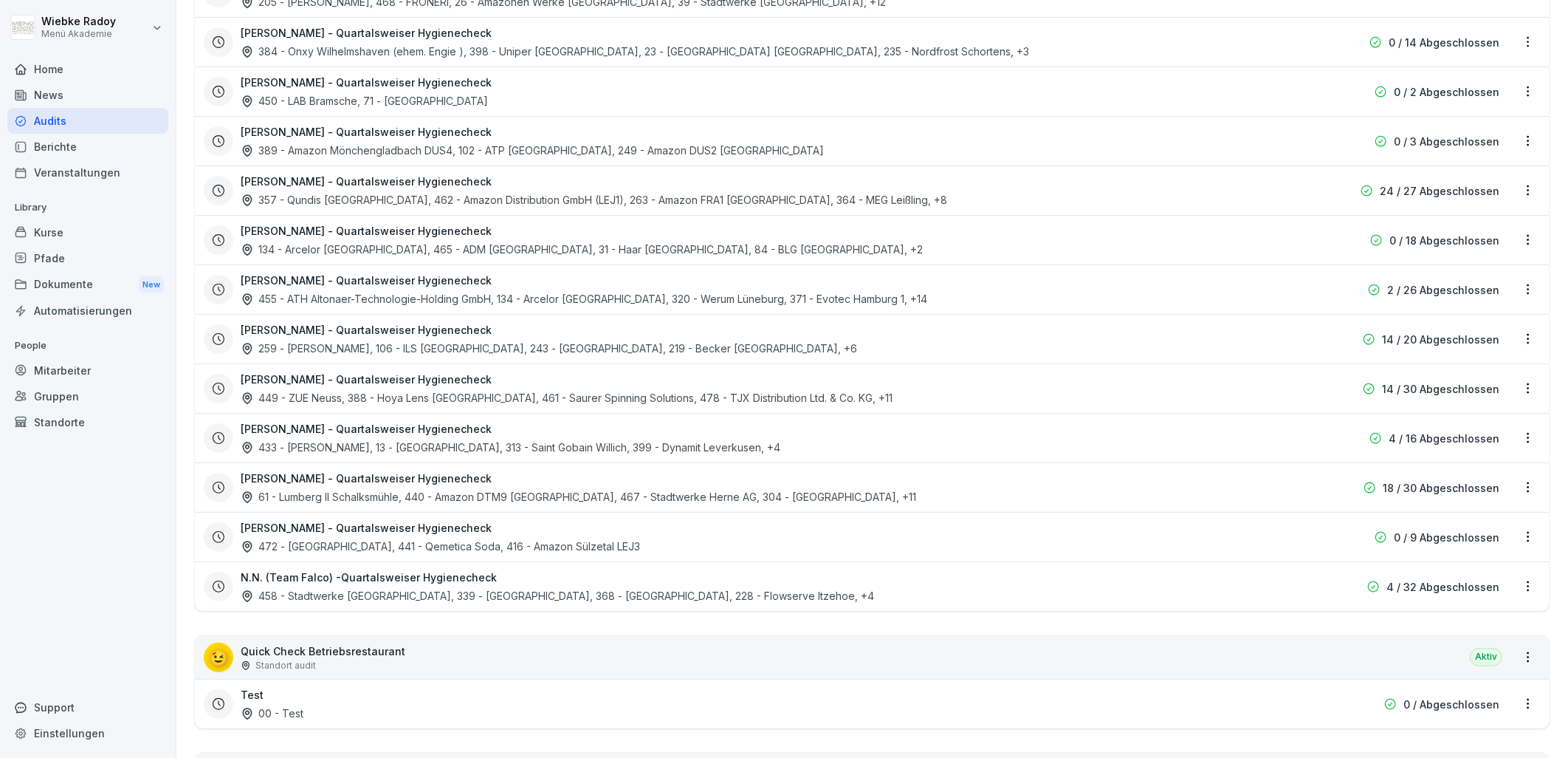
click at [1514, 591] on html "[PERSON_NAME] Menü Akademie Home News Audits Berichte Veranstaltungen Library K…" at bounding box center [784, 379] width 1568 height 758
click at [1488, 666] on div "Zeitplan umbenennen" at bounding box center [1456, 664] width 140 height 24
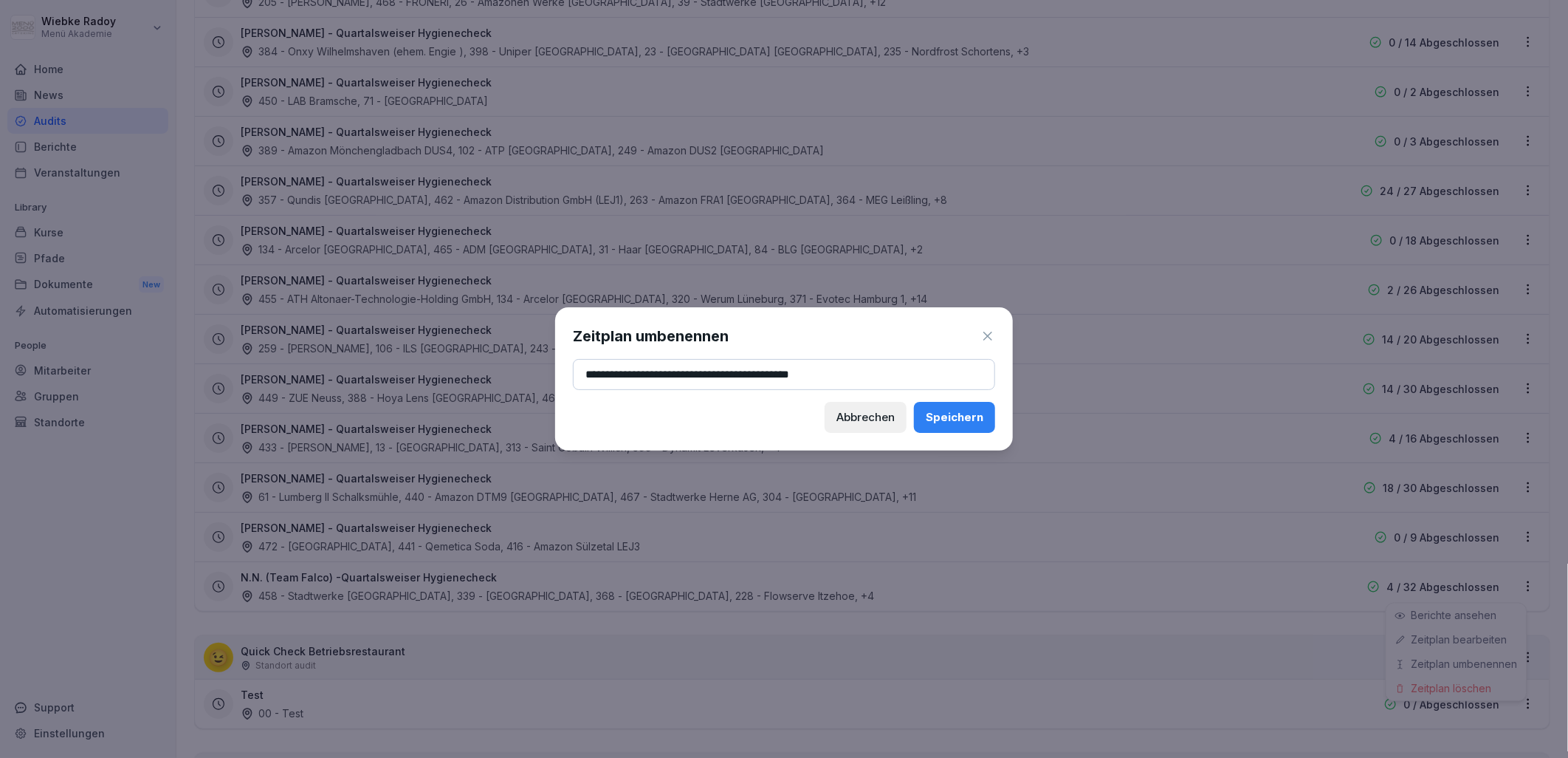
click at [606, 373] on input "**********" at bounding box center [784, 374] width 422 height 31
drag, startPoint x: 607, startPoint y: 374, endPoint x: 526, endPoint y: 377, distance: 81.1
click at [544, 375] on body "[PERSON_NAME] Menü Akademie Home News Audits Berichte Veranstaltungen Library K…" at bounding box center [784, 379] width 1568 height 758
type input "**********"
click at [946, 415] on div "Speichern" at bounding box center [955, 417] width 57 height 16
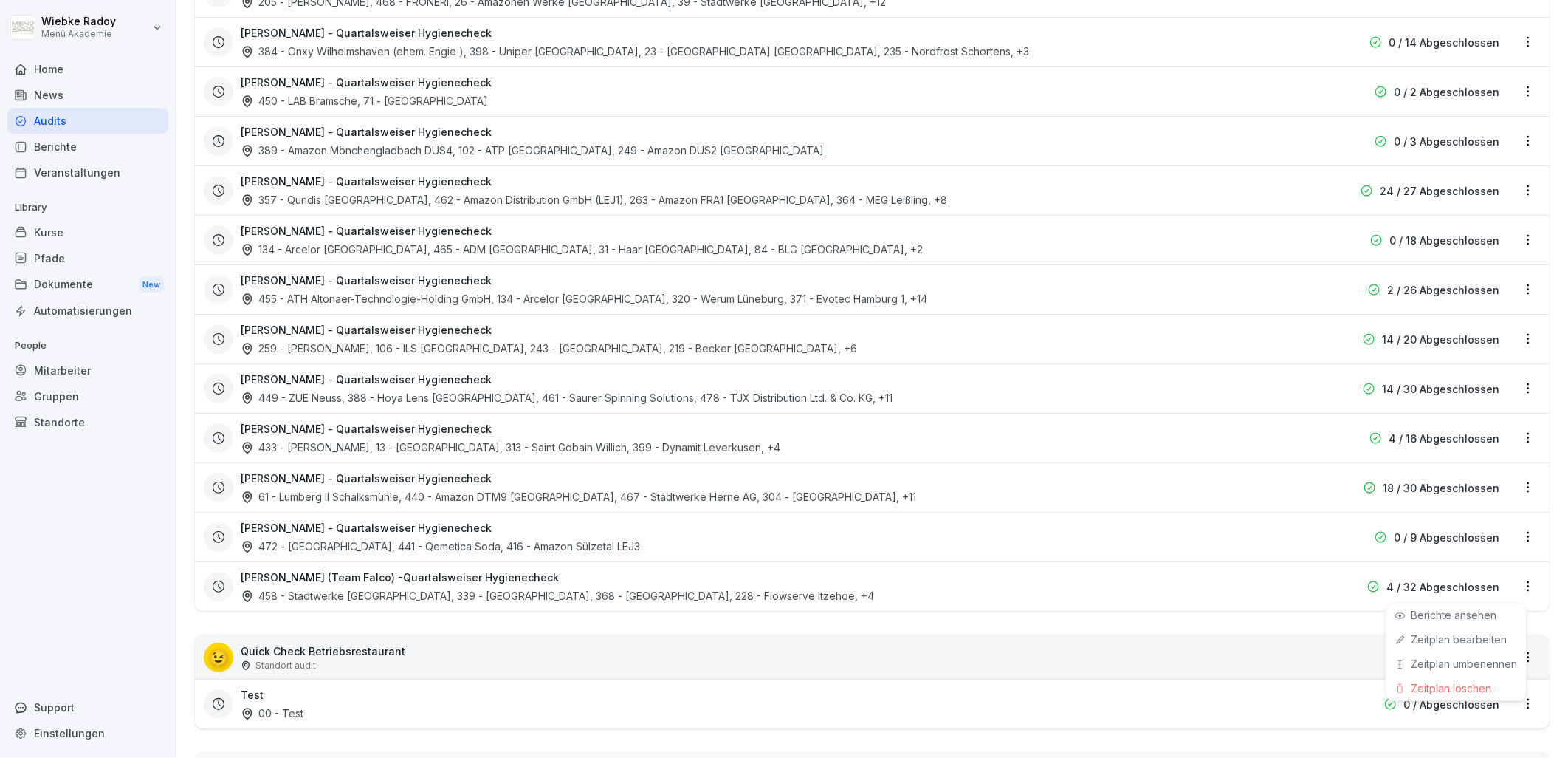
click at [956, 558] on html "[PERSON_NAME] Menü Akademie Home News Audits Berichte Veranstaltungen Library K…" at bounding box center [784, 379] width 1568 height 758
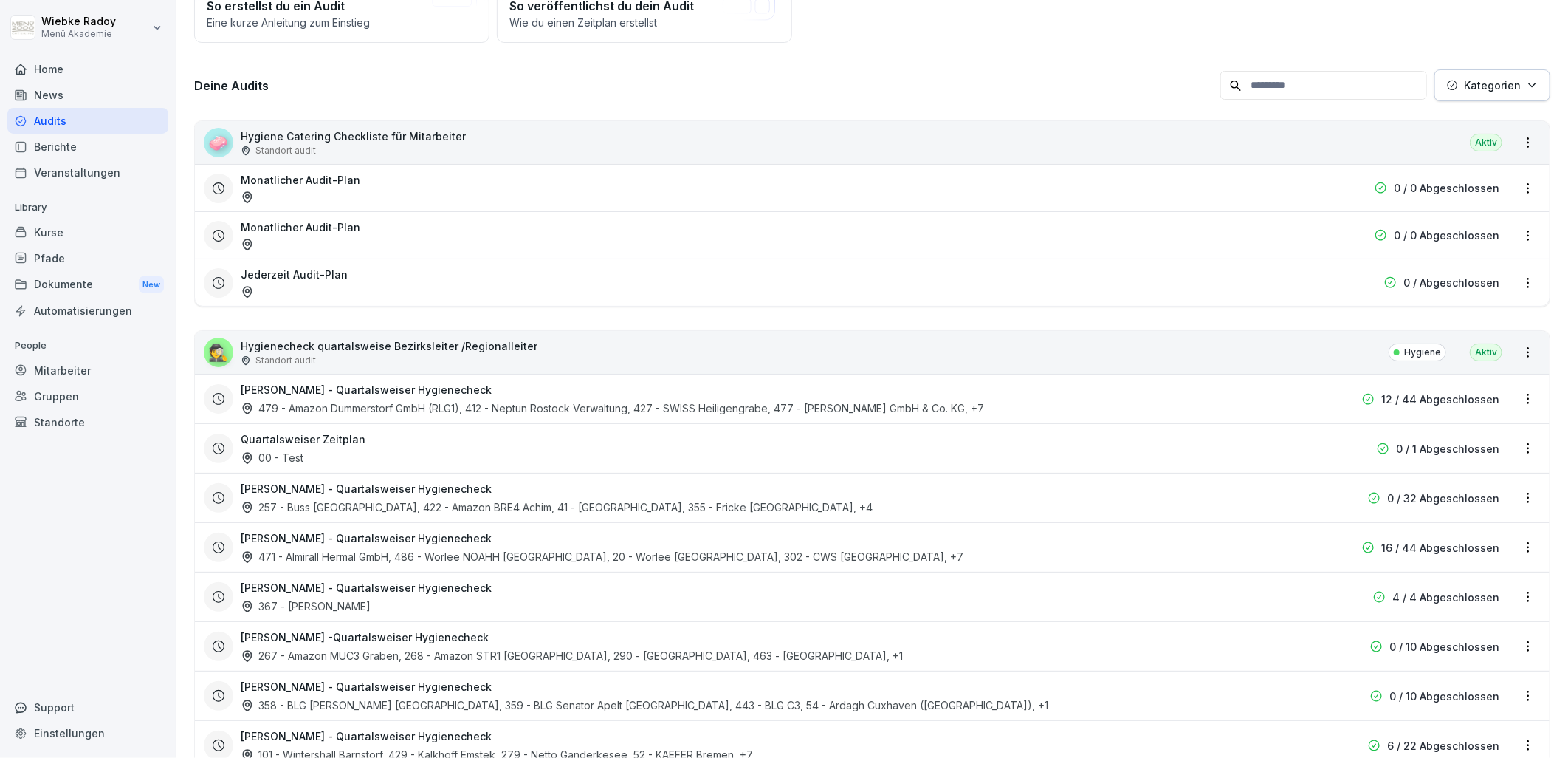
scroll to position [0, 0]
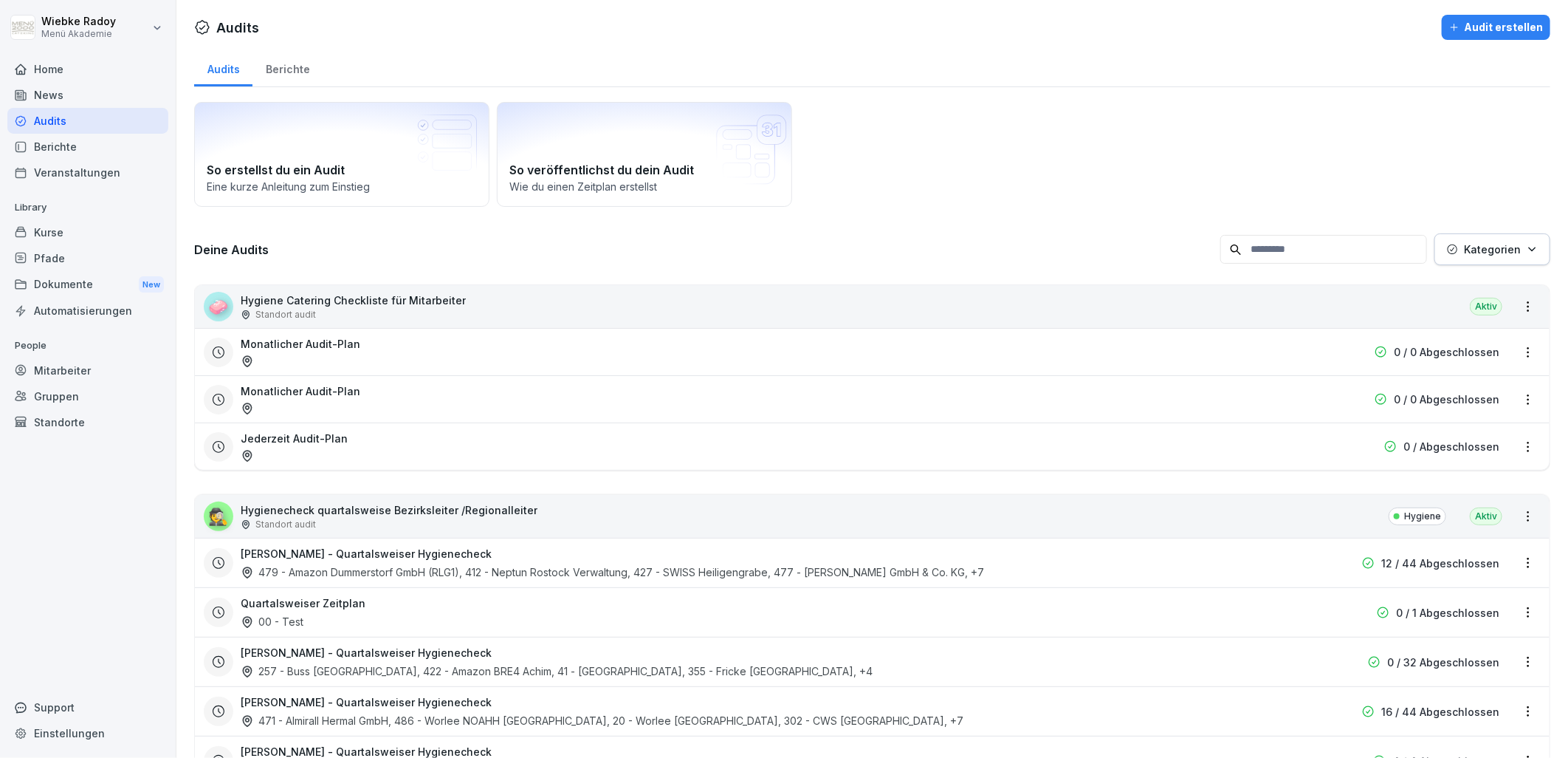
click at [1507, 514] on html "[PERSON_NAME] Menü Akademie Home News Audits Berichte Veranstaltungen Library K…" at bounding box center [784, 379] width 1568 height 758
click at [902, 508] on html "[PERSON_NAME] Menü Akademie Home News Audits Berichte Veranstaltungen Library K…" at bounding box center [784, 379] width 1568 height 758
click at [225, 510] on div "🕵️" at bounding box center [218, 516] width 29 height 30
click at [231, 514] on div "🕵️" at bounding box center [218, 516] width 29 height 30
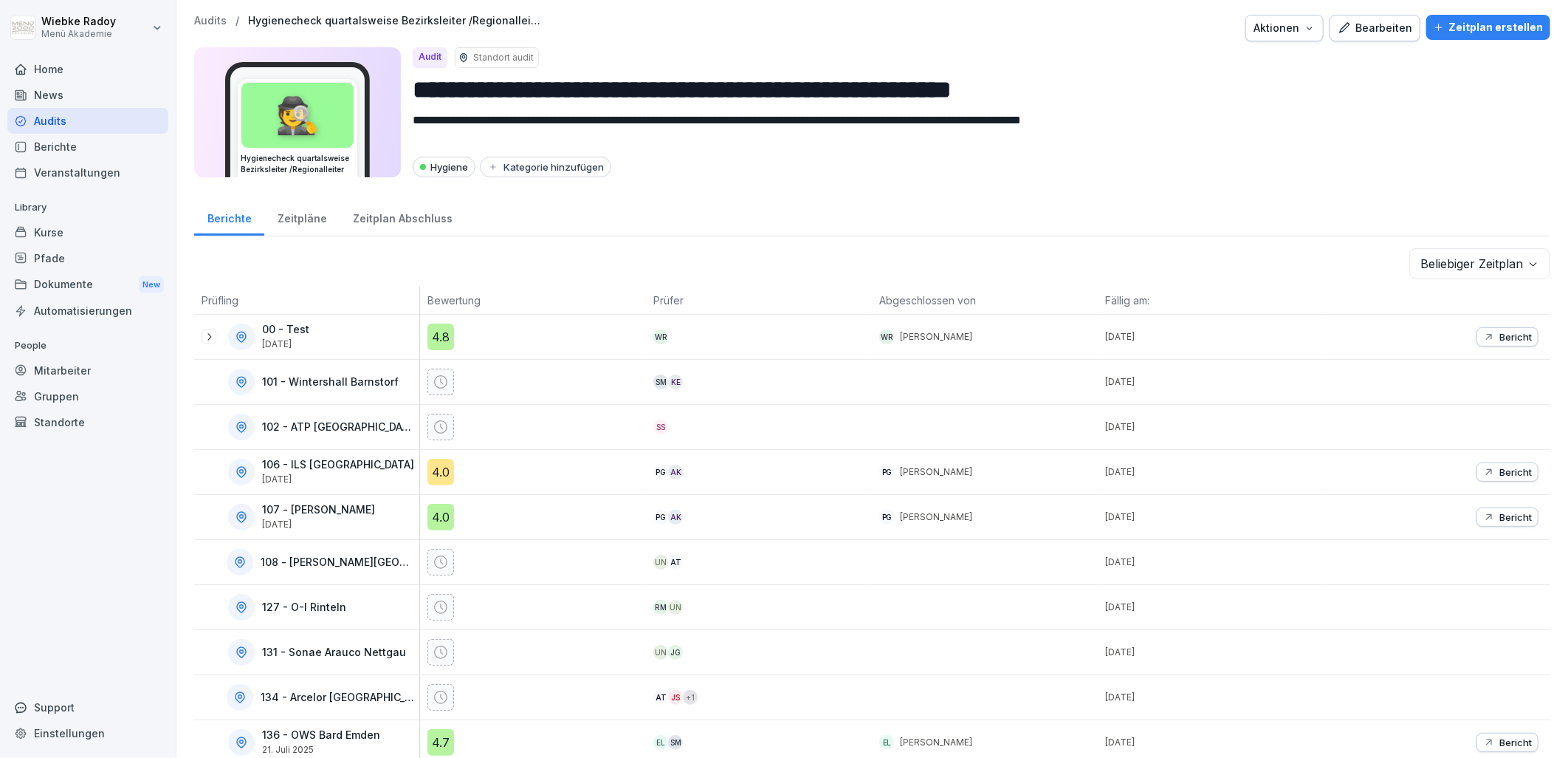
click at [1382, 36] on div "Bearbeiten" at bounding box center [1375, 27] width 75 height 16
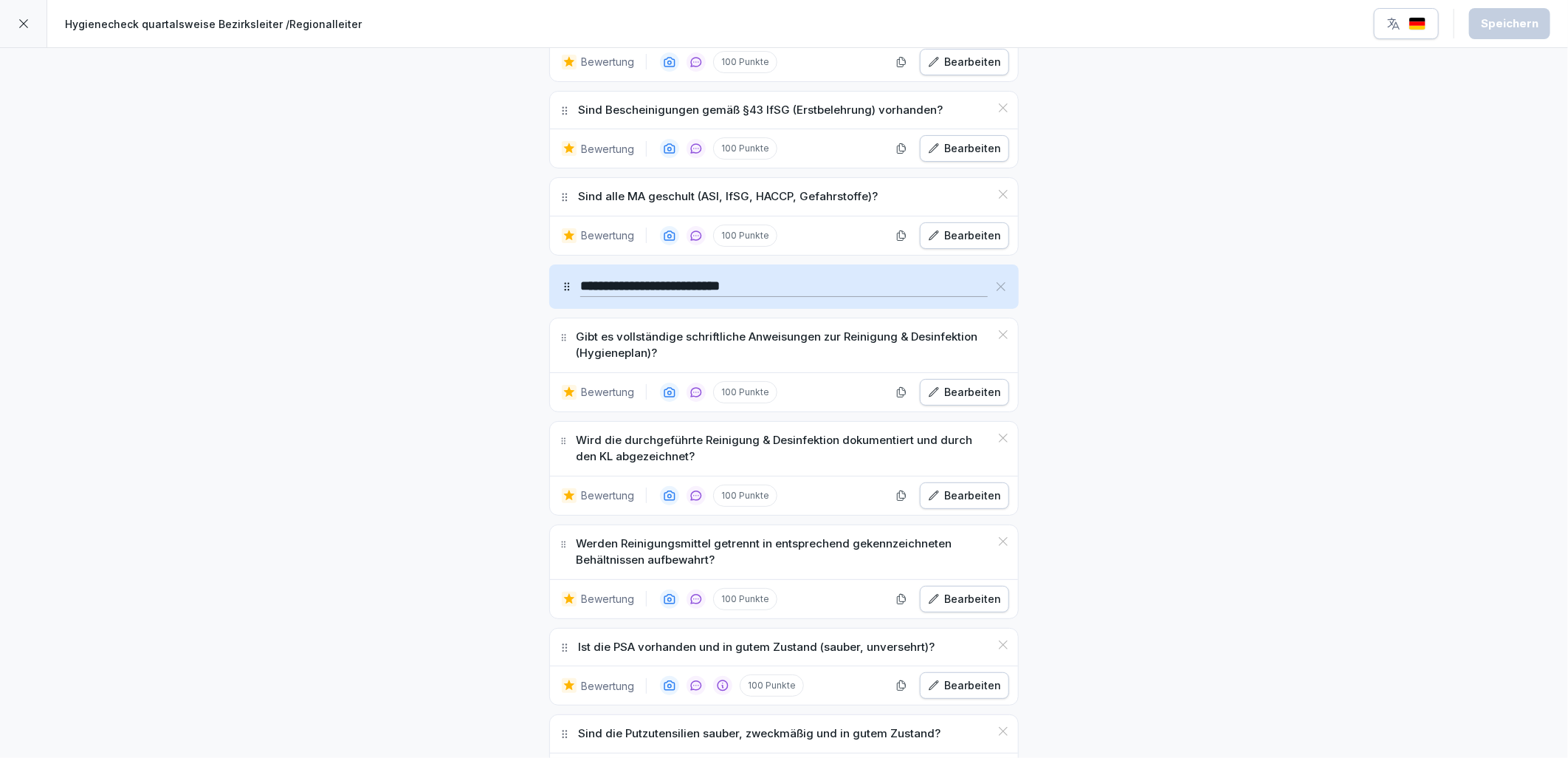
scroll to position [4462, 0]
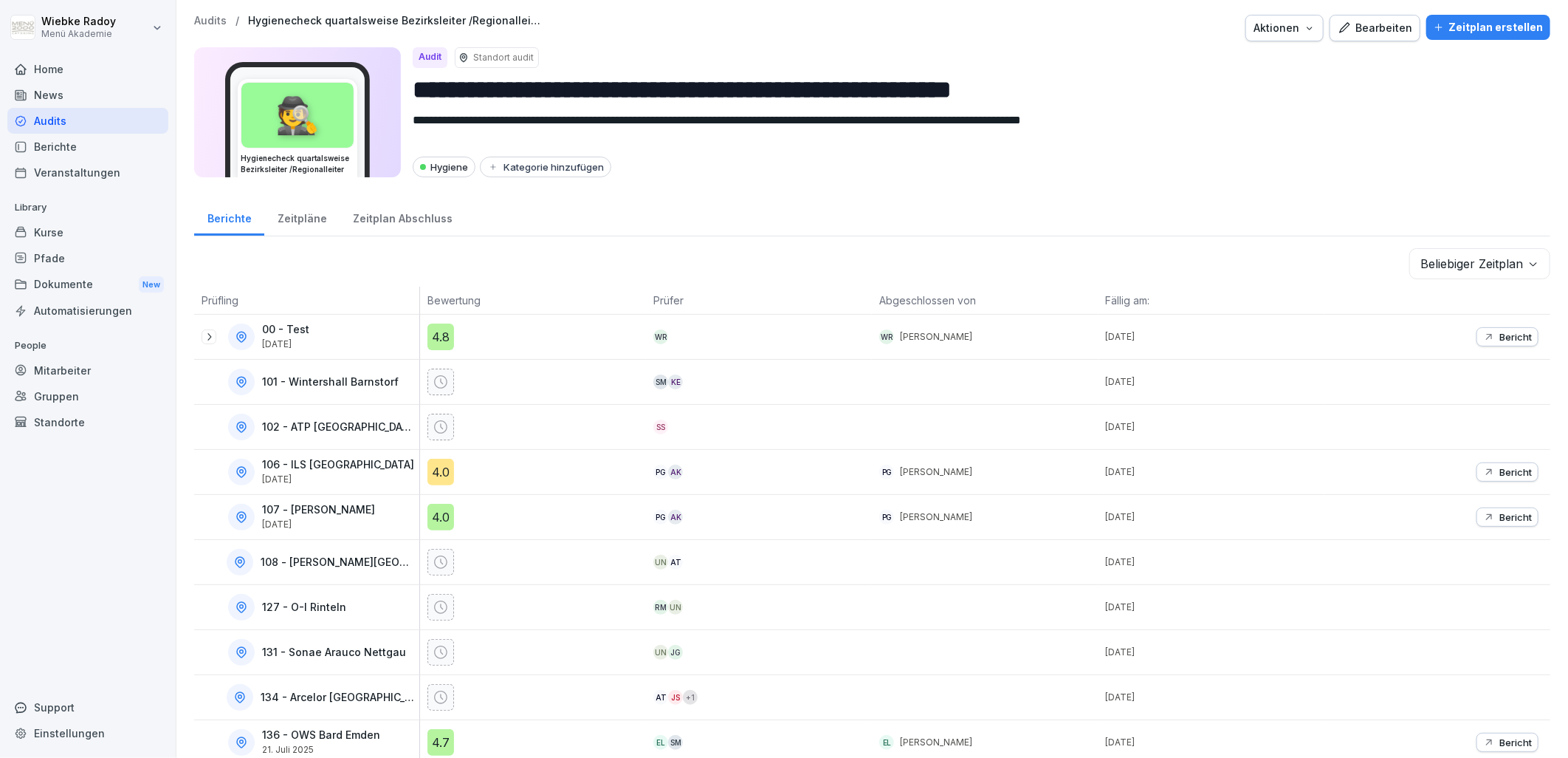
click at [79, 126] on div "Audits" at bounding box center [88, 121] width 161 height 26
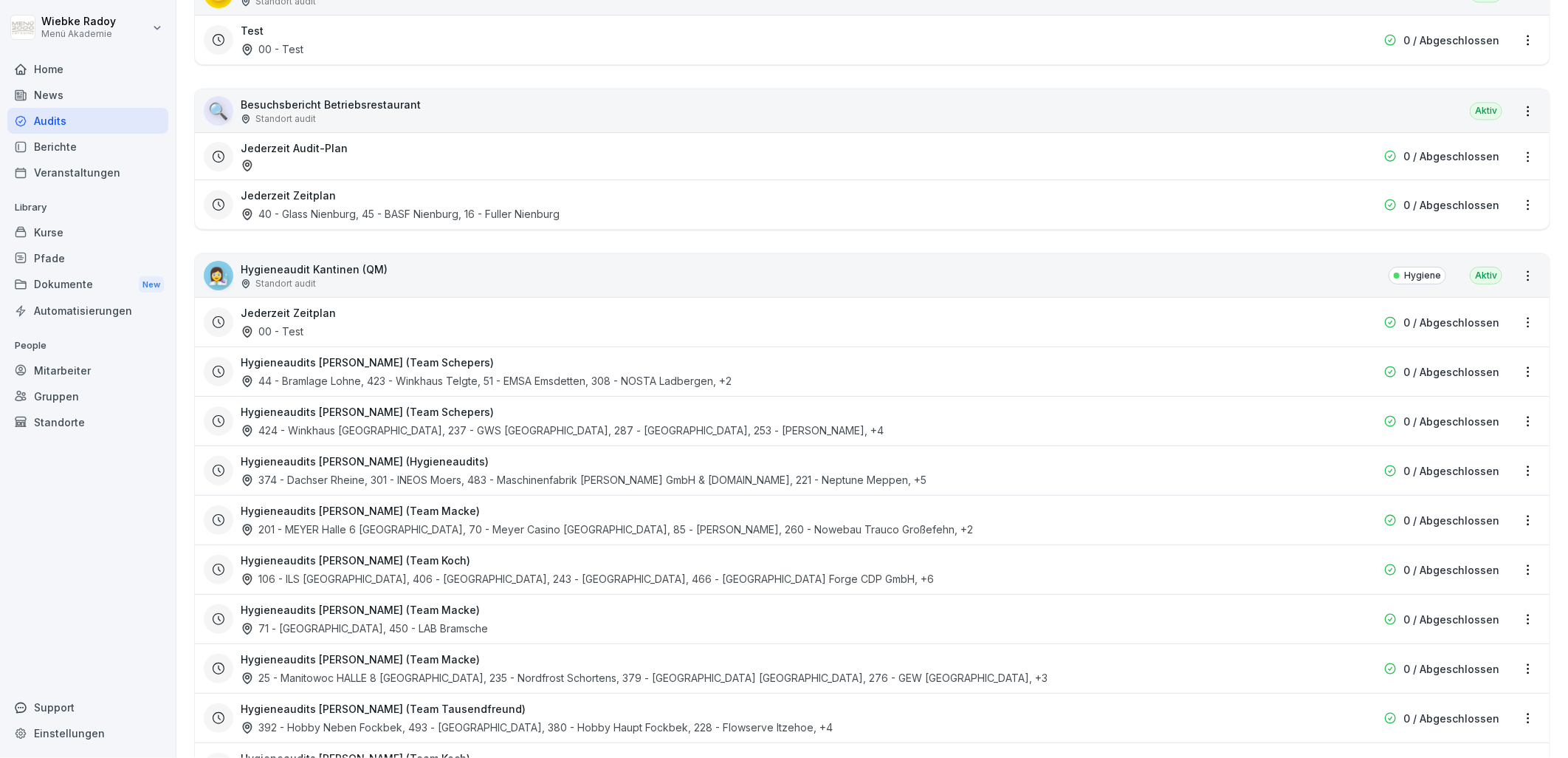
scroll to position [2133, 0]
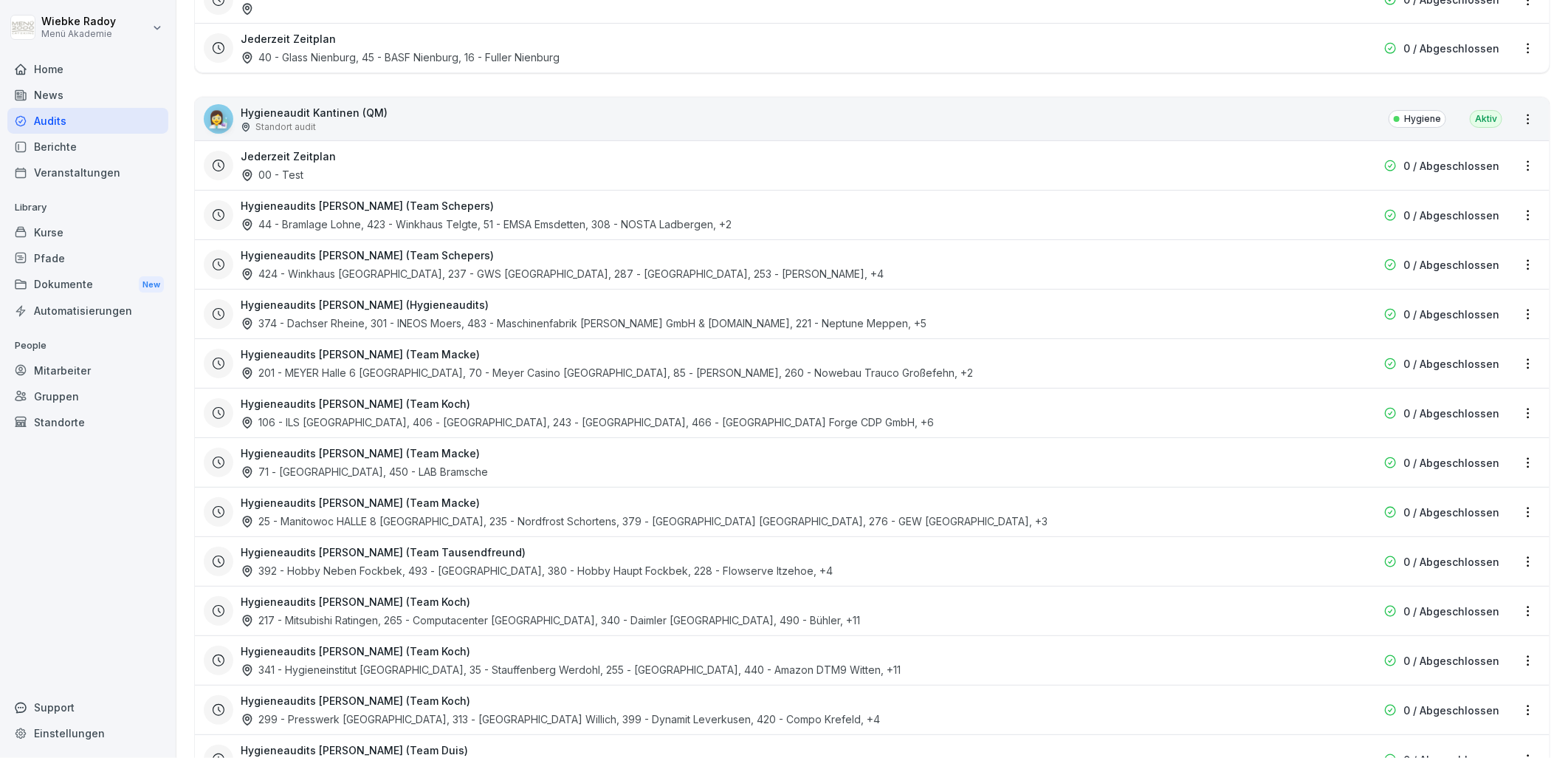
click at [464, 456] on h3 "Hygieneaudits [PERSON_NAME] (Team Macke)" at bounding box center [360, 453] width 239 height 15
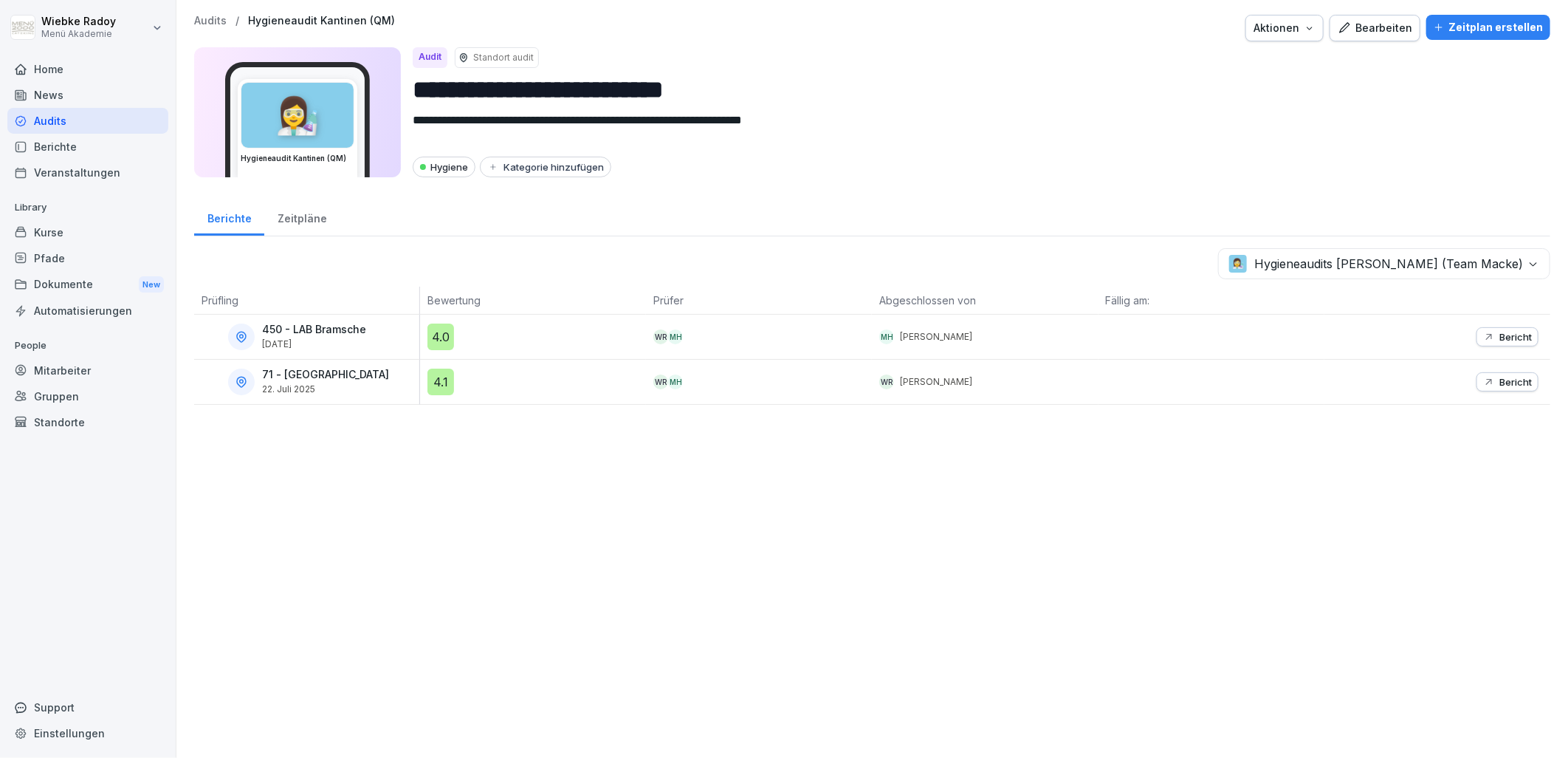
click at [445, 337] on div "4.0" at bounding box center [440, 337] width 26 height 26
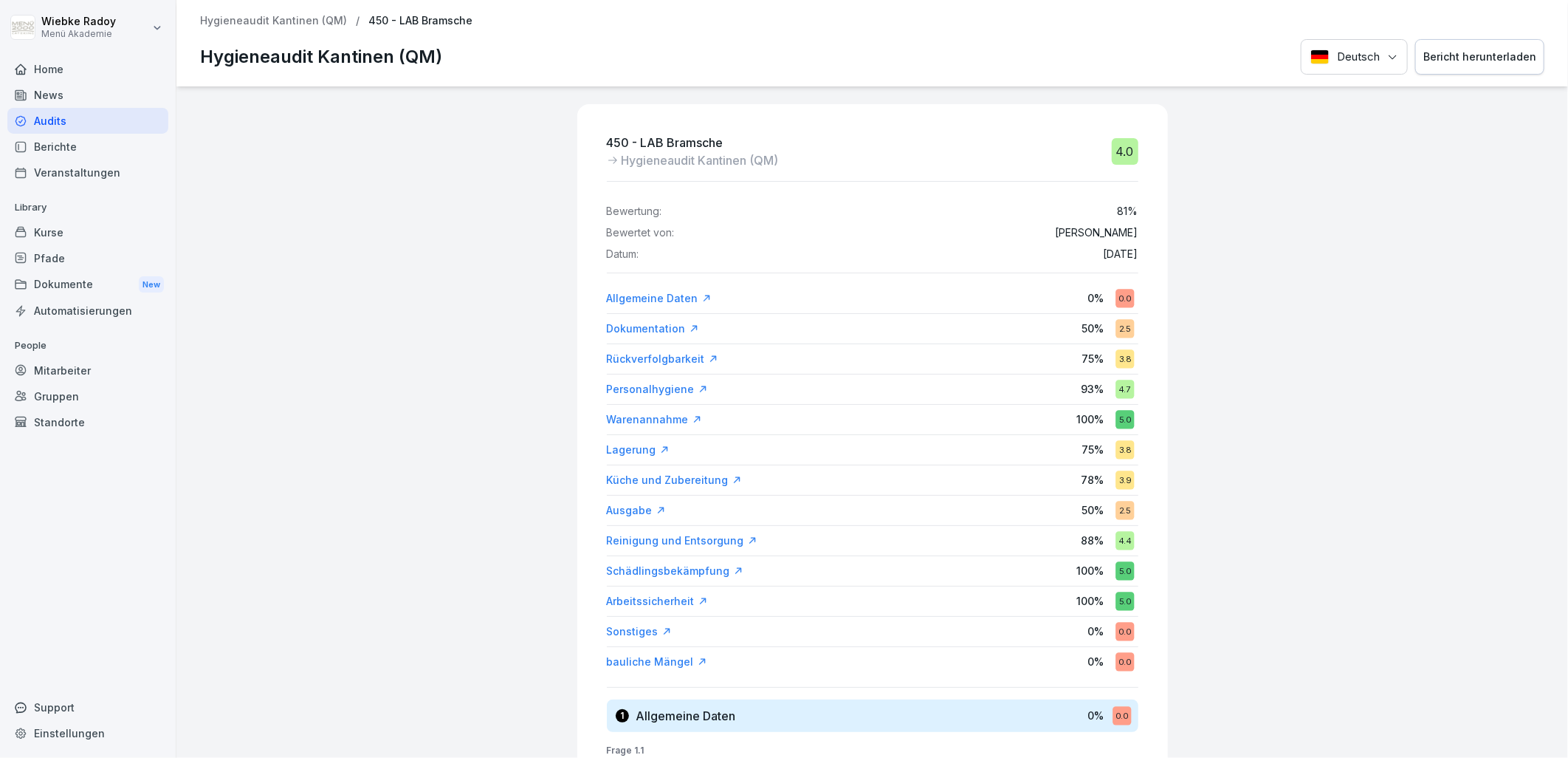
click at [465, 454] on div "450 - LAB Bramsche Hygieneaudit Kantinen (QM) 4.0 Bewertung: 81 % Bewertet von:…" at bounding box center [872, 421] width 1392 height 671
